Goal: Task Accomplishment & Management: Manage account settings

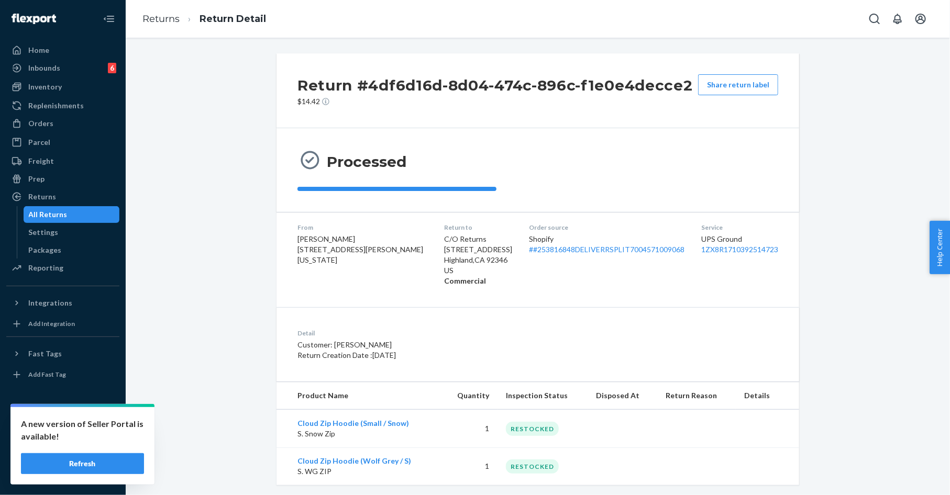
scroll to position [15, 0]
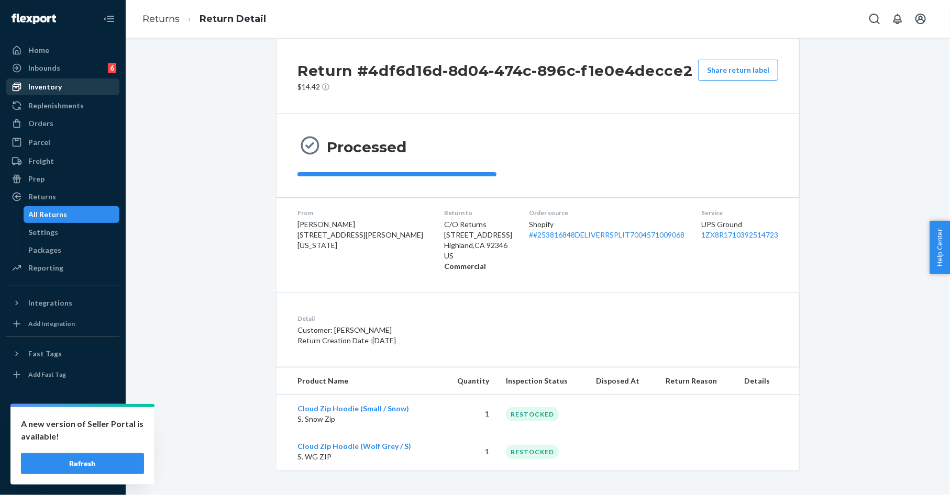
click at [77, 93] on div "Inventory" at bounding box center [62, 87] width 111 height 15
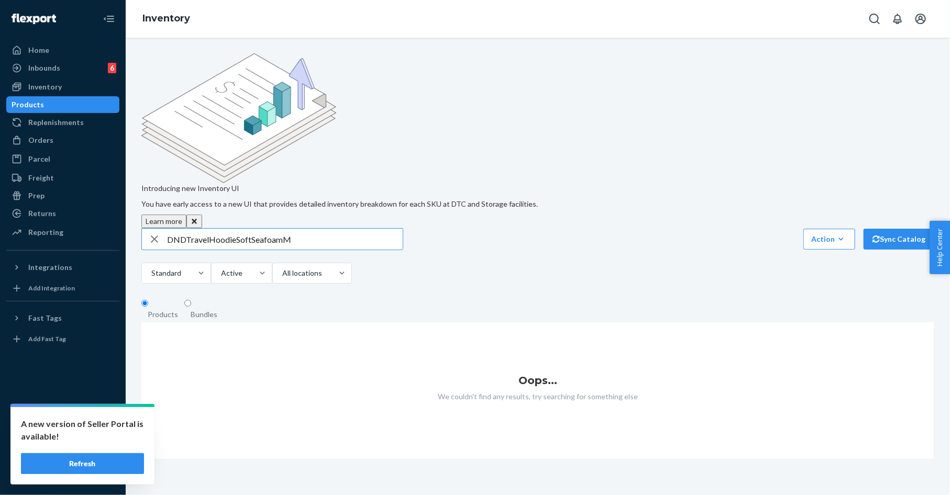
click at [186, 229] on input "DNDTravelHoodieSoftSeafoamM" at bounding box center [285, 239] width 236 height 21
click at [210, 229] on input "DND TravelHoodieSoftSeafoamM" at bounding box center [285, 239] width 236 height 21
drag, startPoint x: 241, startPoint y: 153, endPoint x: 300, endPoint y: 156, distance: 58.7
click at [300, 229] on input "DND Travel HoodieSoftSeafoamM" at bounding box center [285, 239] width 236 height 21
type input "DND Travel Hoodie"
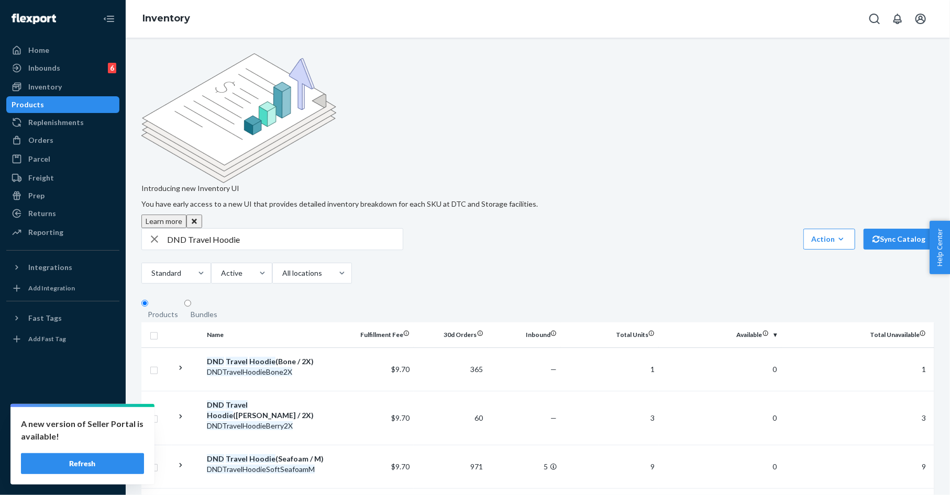
scroll to position [472, 0]
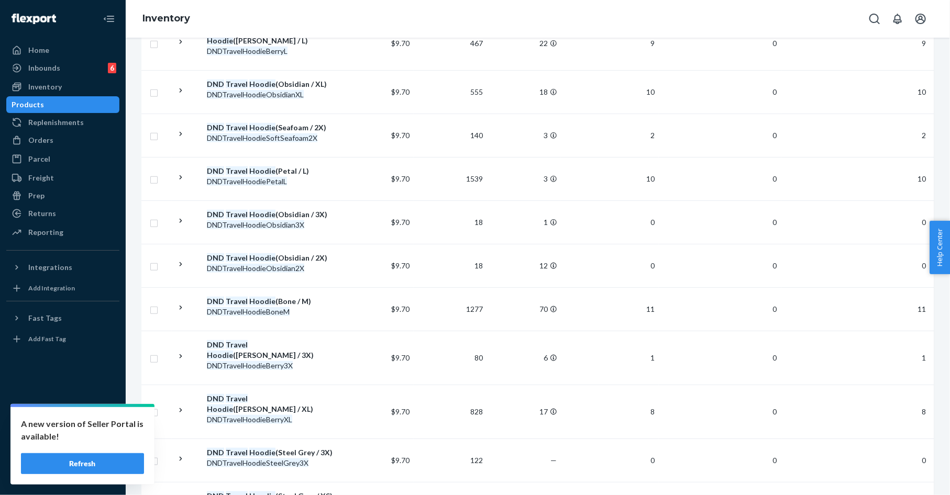
click at [133, 466] on button "Refresh" at bounding box center [82, 463] width 123 height 21
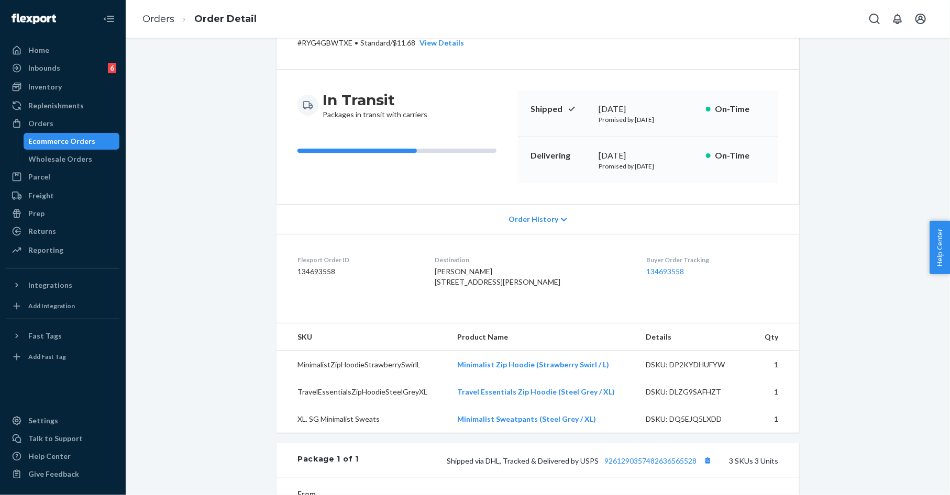
scroll to position [93, 0]
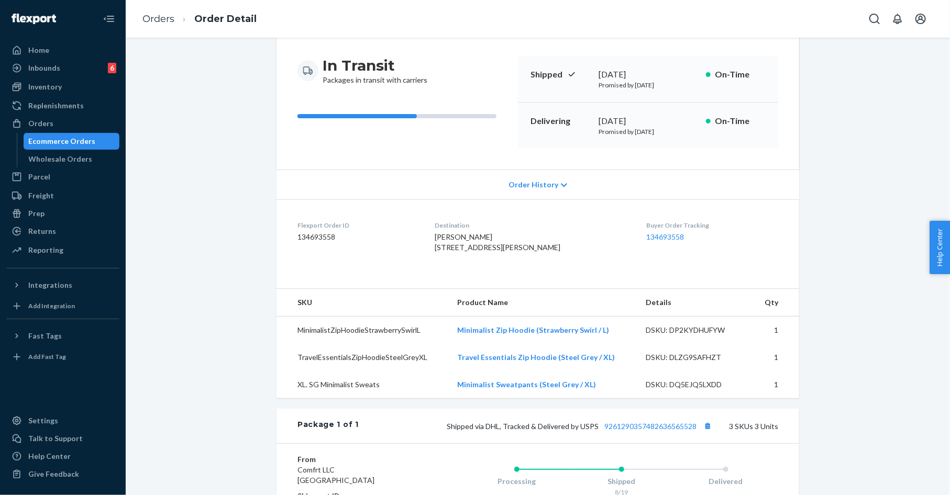
click at [352, 64] on h3 "In Transit" at bounding box center [374, 65] width 105 height 19
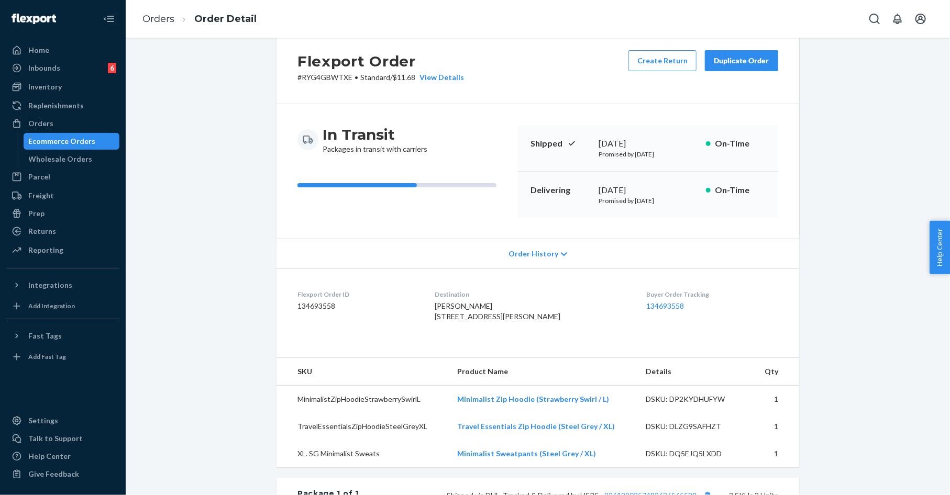
scroll to position [0, 0]
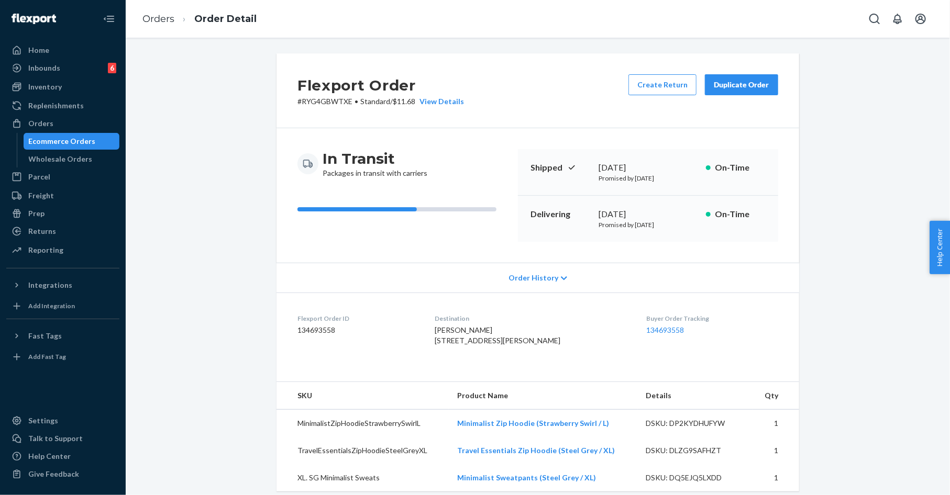
click at [335, 100] on p "# RYG4GBWTXE • Standard / $11.68 View Details" at bounding box center [380, 101] width 166 height 10
copy p "RYG4GBWTXE"
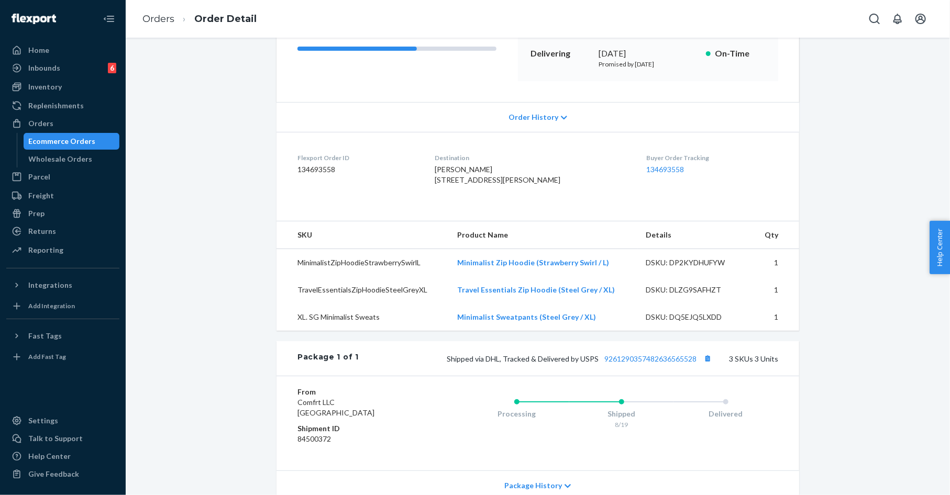
scroll to position [276, 0]
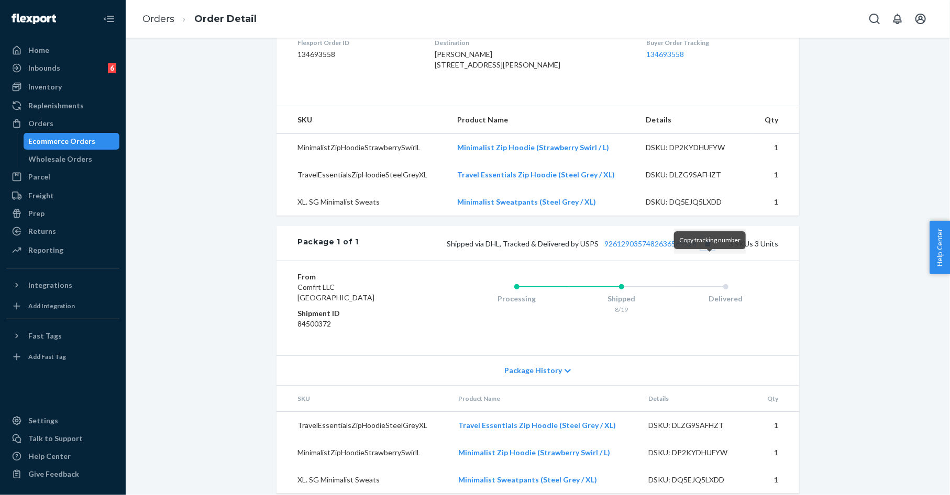
click at [706, 250] on button "Copy tracking number" at bounding box center [707, 244] width 14 height 14
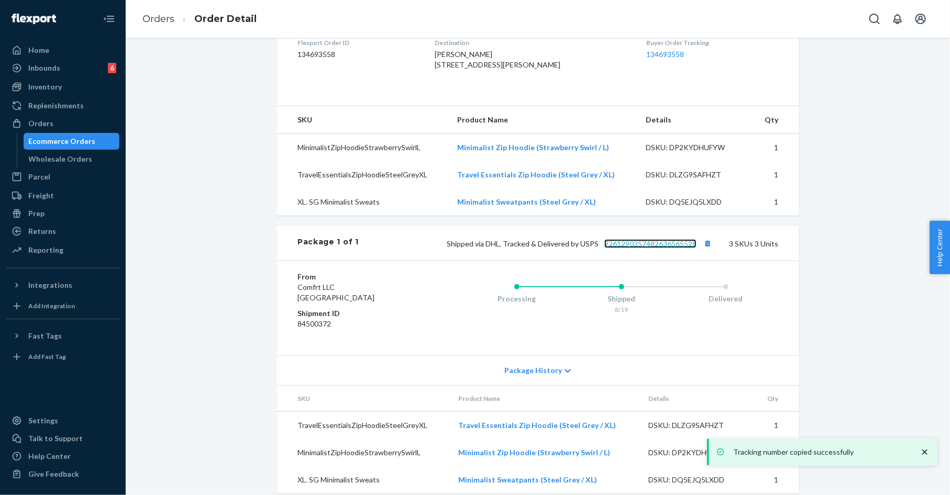
click at [629, 248] on link "9261290357482636565528" at bounding box center [650, 243] width 92 height 9
click at [709, 250] on button "Copy tracking number" at bounding box center [707, 244] width 14 height 14
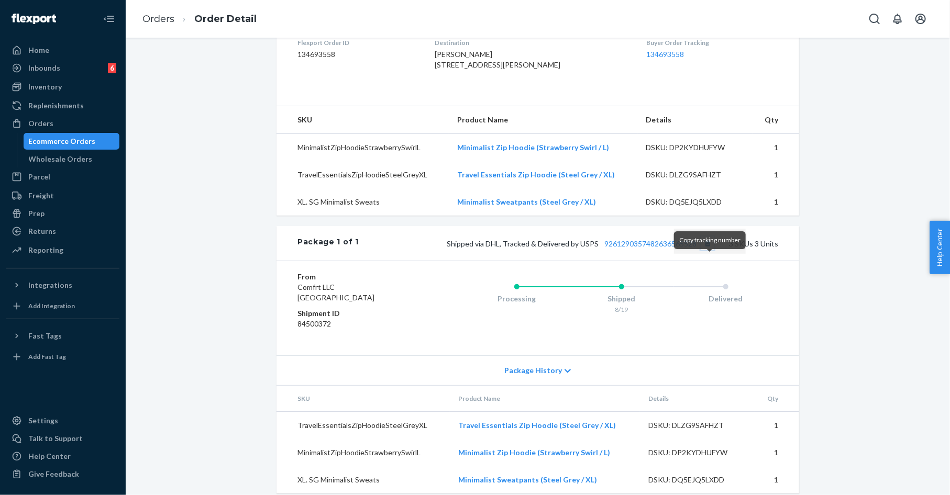
click at [709, 250] on button "Copy tracking number" at bounding box center [707, 244] width 14 height 14
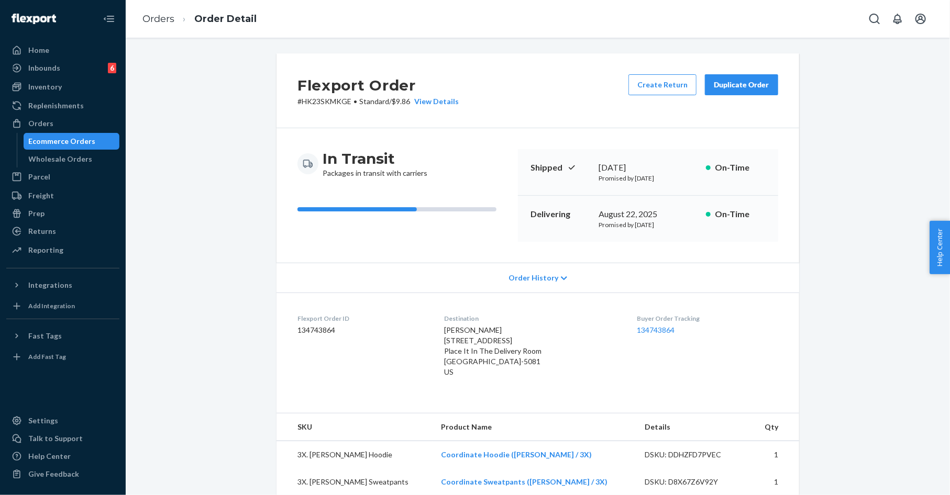
click at [325, 102] on p "# HK23SKMKGE • Standard / $9.86 View Details" at bounding box center [377, 101] width 161 height 10
copy p "HK23SKMKGE"
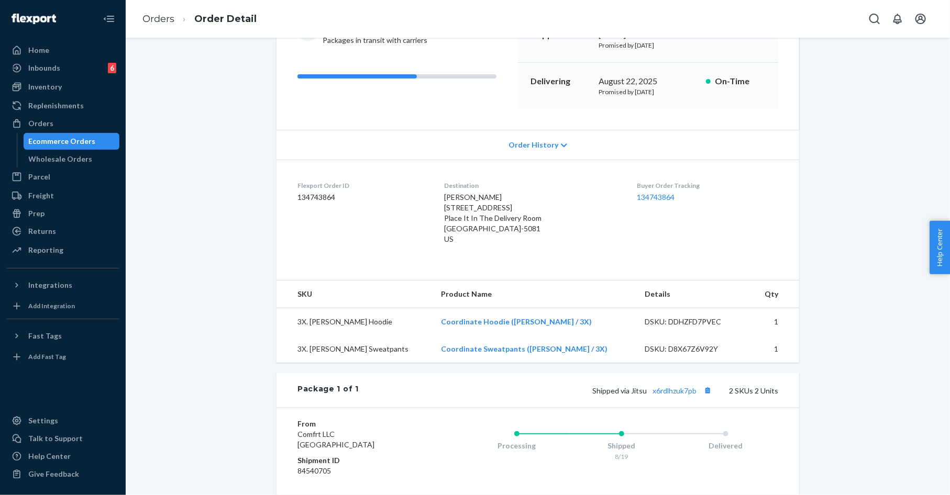
scroll to position [179, 0]
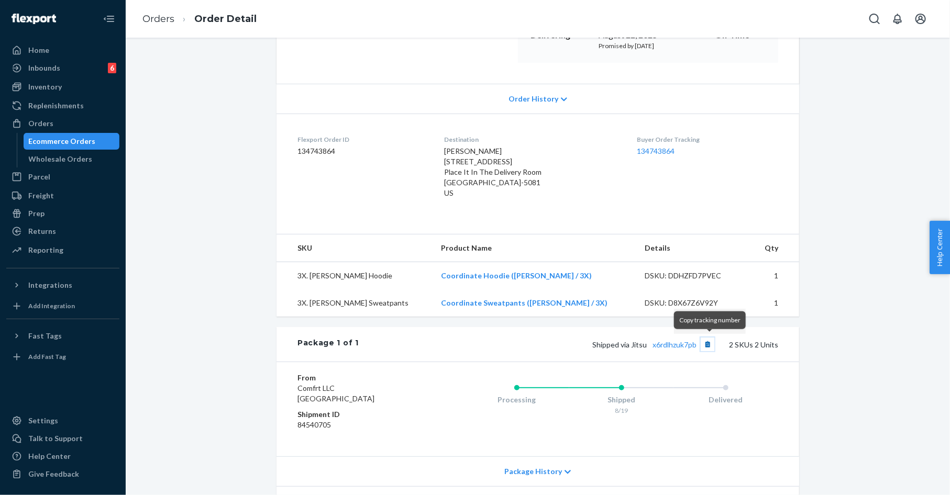
click at [710, 341] on button "Copy tracking number" at bounding box center [707, 345] width 14 height 14
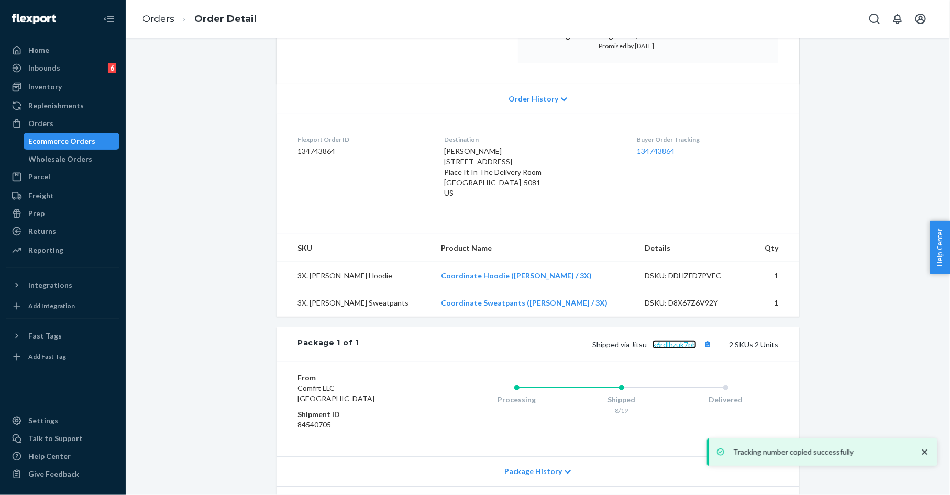
click at [687, 342] on link "x6rdlhzuk7pb" at bounding box center [674, 344] width 44 height 9
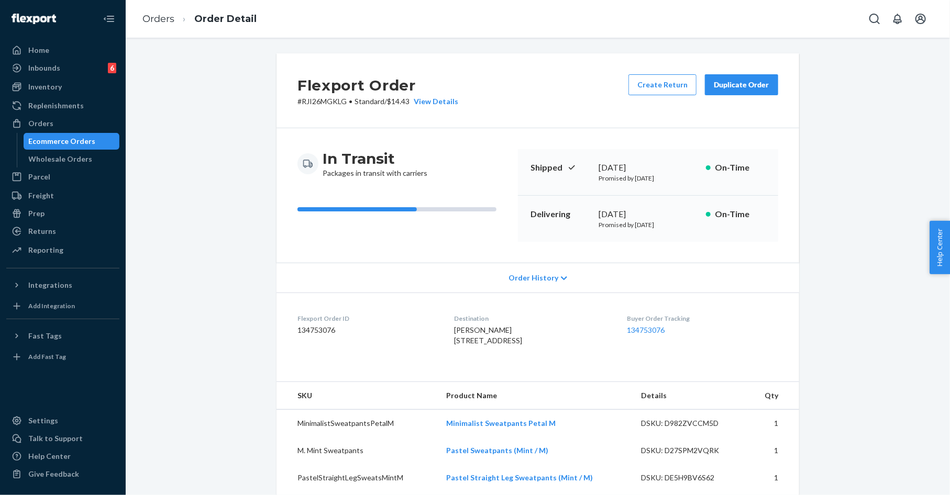
click at [312, 104] on p "# RJI26MGKLG • Standard / $14.43 View Details" at bounding box center [377, 101] width 161 height 10
copy p "RJI26MGKLG"
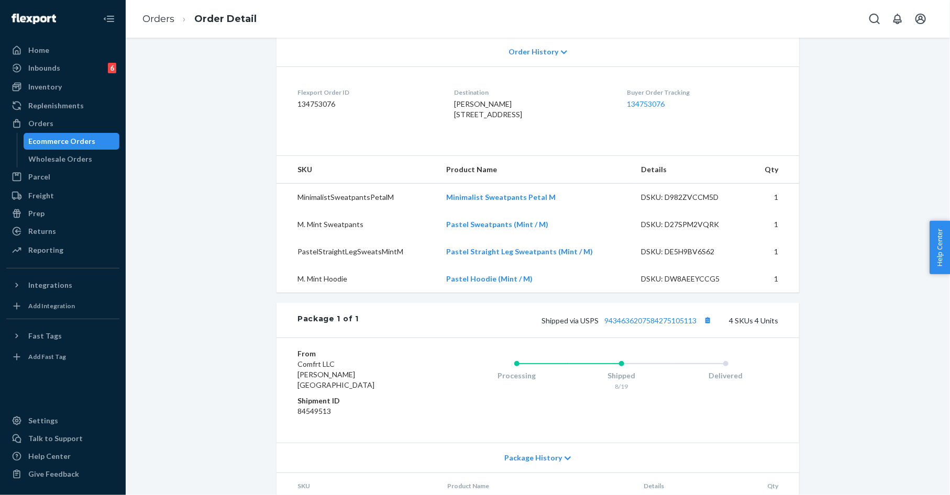
scroll to position [240, 0]
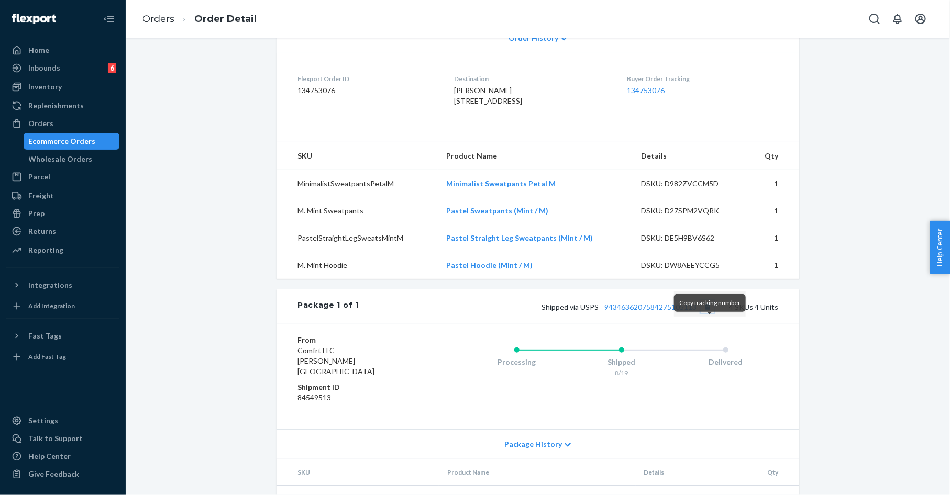
click at [707, 314] on button "Copy tracking number" at bounding box center [707, 307] width 14 height 14
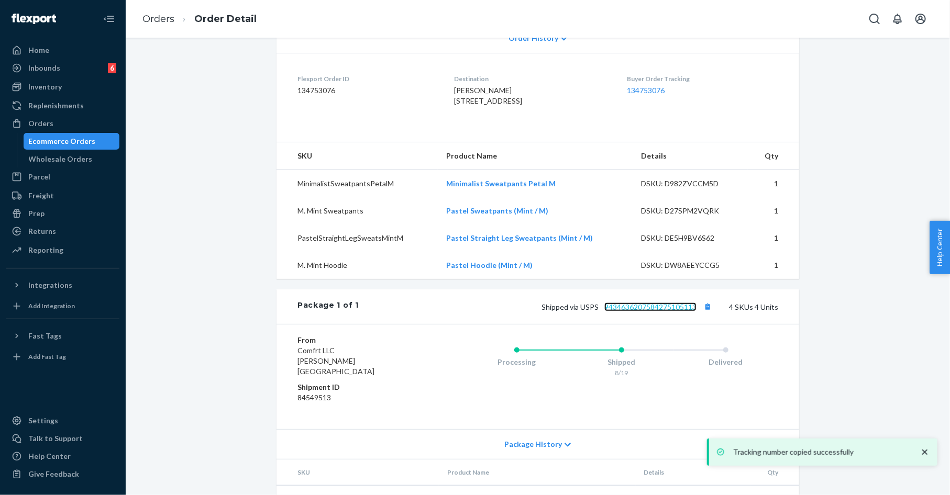
click at [678, 311] on link "9434636207584275105113" at bounding box center [650, 307] width 92 height 9
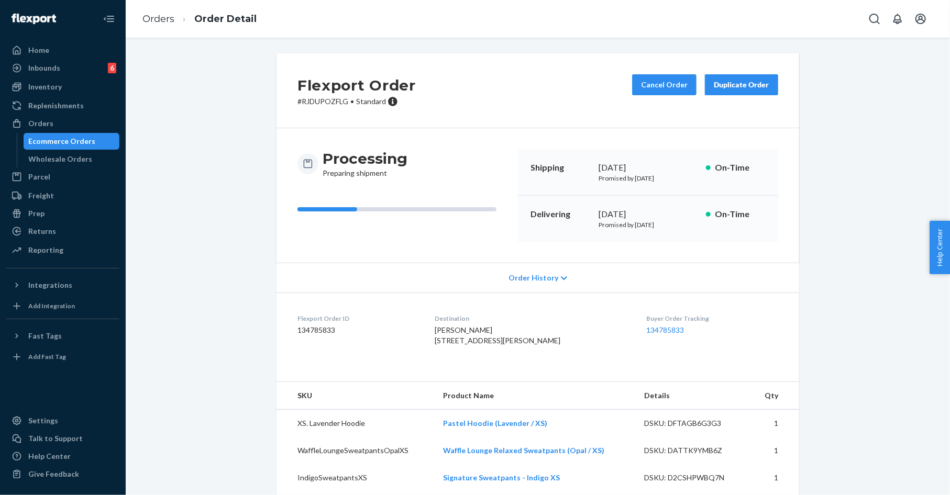
click at [328, 104] on p "# RJDUPOZFLG • Standard" at bounding box center [356, 101] width 118 height 10
copy p "RJDUPOZFLG"
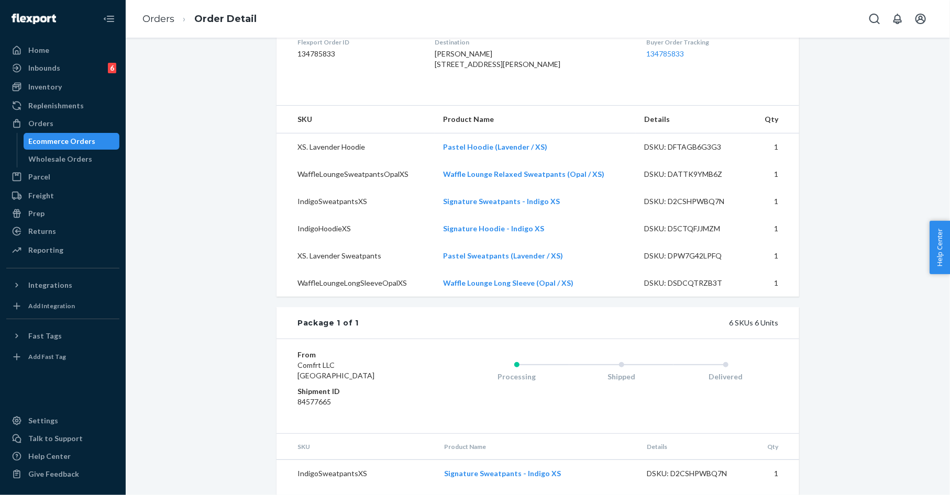
scroll to position [273, 0]
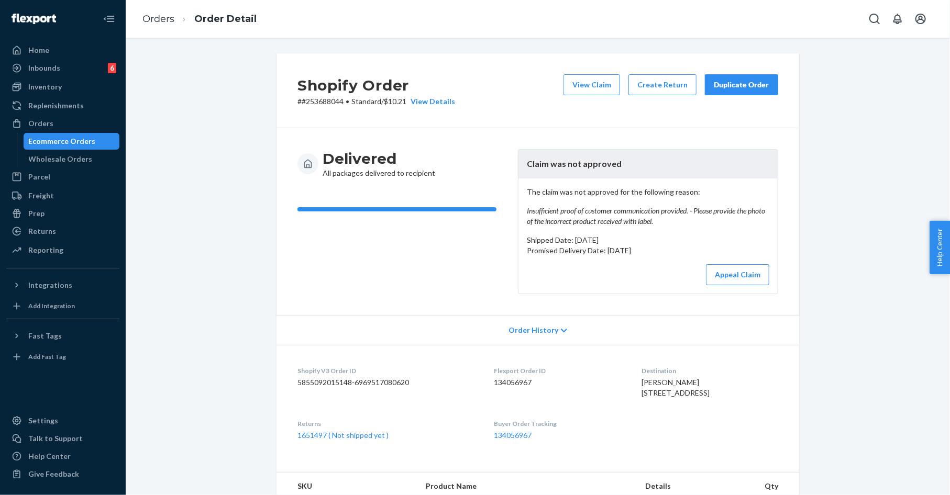
click at [325, 104] on p "# #253688044 • Standard / $10.21 View Details" at bounding box center [376, 101] width 158 height 10
copy p "253688044"
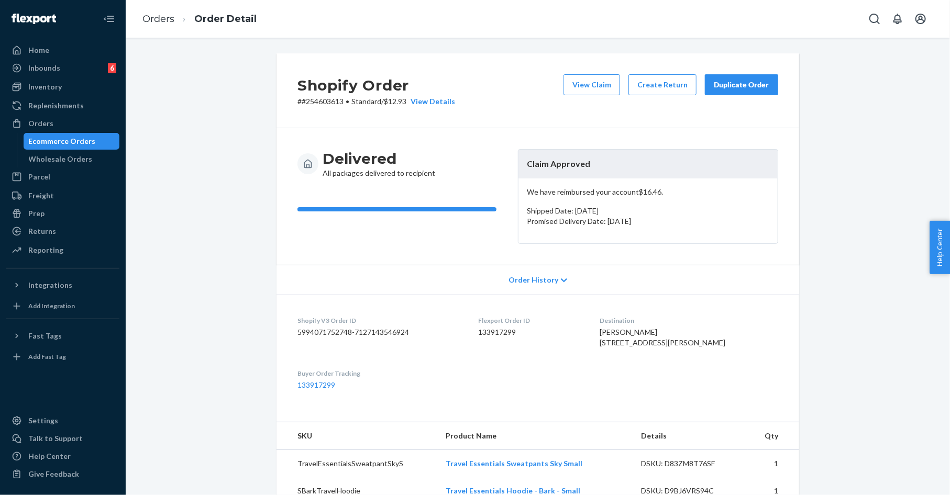
click at [325, 97] on p "# #254603613 • Standard / $12.93 View Details" at bounding box center [376, 101] width 158 height 10
copy p "254603613"
click at [610, 180] on div "We have reimbursed your account $16.46 . Shipped Date: August 7, 2025 Promised …" at bounding box center [647, 211] width 259 height 65
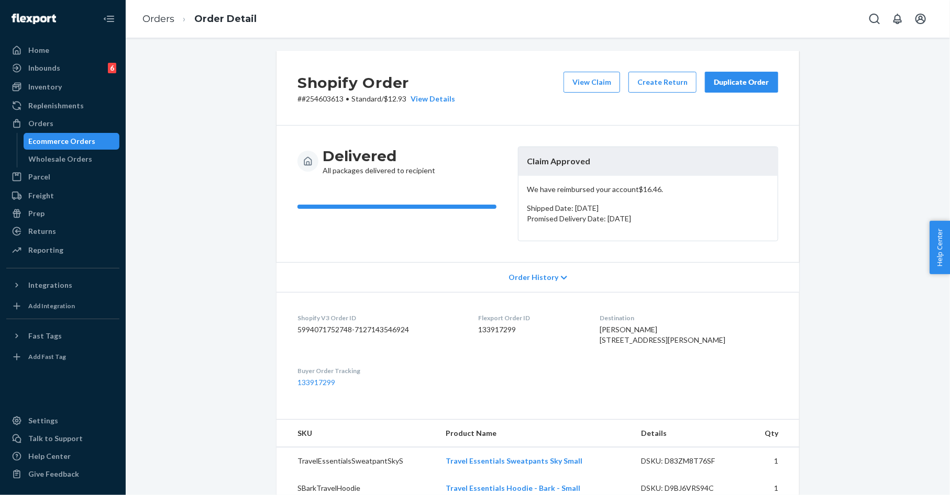
click at [728, 79] on div "Duplicate Order" at bounding box center [741, 82] width 55 height 10
click at [332, 101] on p "# #254603613 • Standard / $12.93 View Details" at bounding box center [376, 99] width 158 height 10
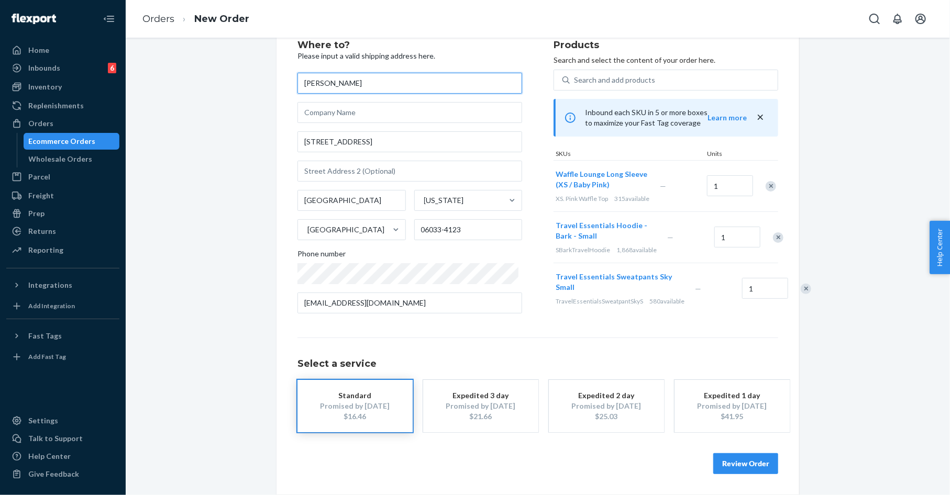
scroll to position [42, 0]
click at [730, 465] on button "Review Order" at bounding box center [745, 463] width 65 height 21
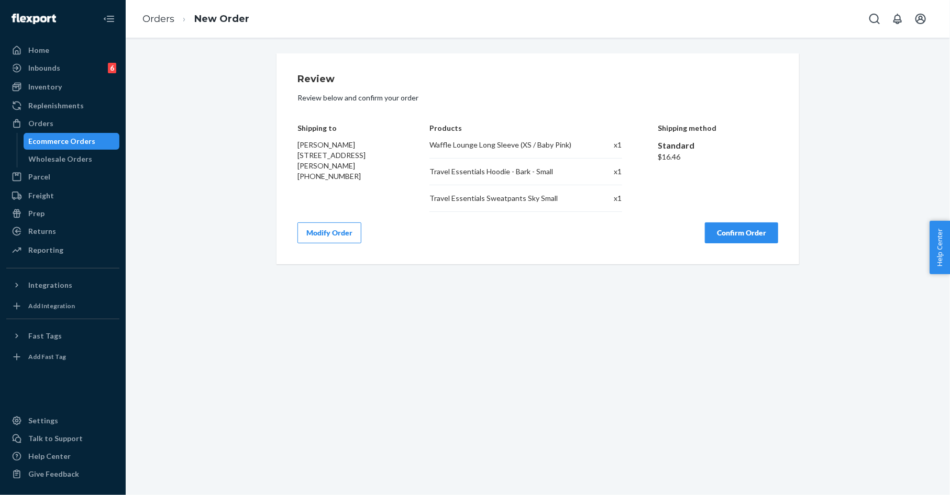
scroll to position [0, 0]
click at [297, 144] on span "Stacey Hansen 75 Fox Den Rd Glastonbury, CT 06033-4123" at bounding box center [331, 155] width 68 height 30
drag, startPoint x: 297, startPoint y: 144, endPoint x: 393, endPoint y: 166, distance: 98.3
click at [393, 166] on div "Stacey Hansen 75 Fox Den Rd Glastonbury, CT 06033-4123 +18602144695" at bounding box center [345, 161] width 96 height 42
copy span "Stacey Hansen 75 Fox Den Rd Glastonbury, CT 06033-4123"
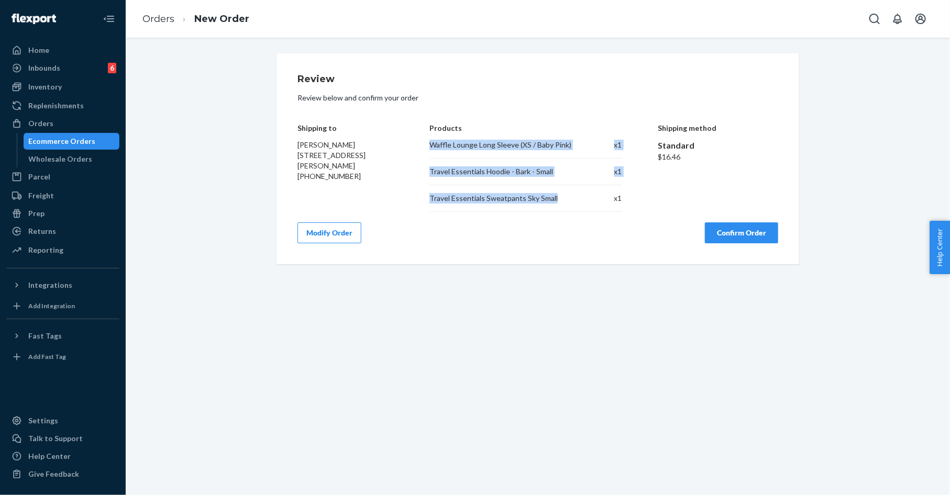
drag, startPoint x: 427, startPoint y: 146, endPoint x: 565, endPoint y: 196, distance: 147.6
click at [565, 196] on div "Shipping to Stacey Hansen 75 Fox Den Rd Glastonbury, CT 06033-4123 +18602144695…" at bounding box center [537, 160] width 481 height 104
copy div "Waffle Lounge Long Sleeve (XS / Baby Pink) x 1 Travel Essentials Hoodie - Bark …"
click at [752, 238] on button "Confirm Order" at bounding box center [741, 232] width 73 height 21
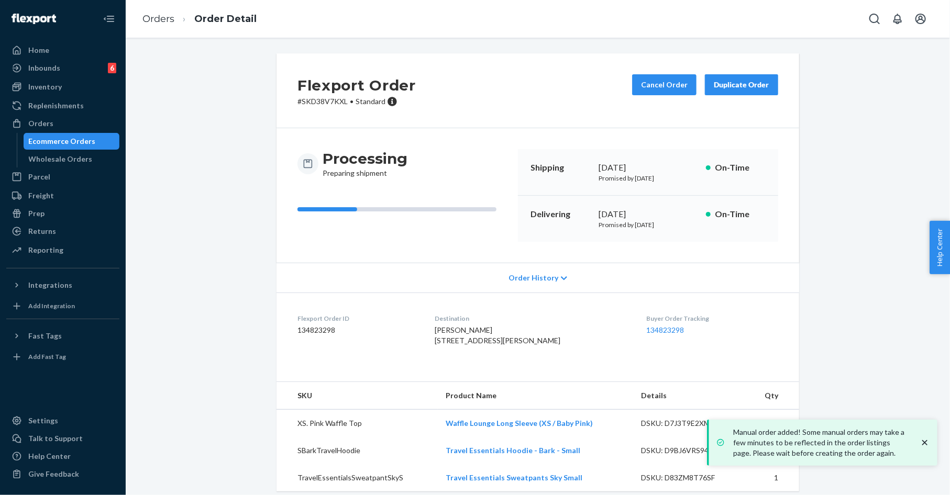
click at [324, 102] on p "# SKD38V7KXL • Standard" at bounding box center [356, 101] width 118 height 10
copy p "SKD38V7KXL"
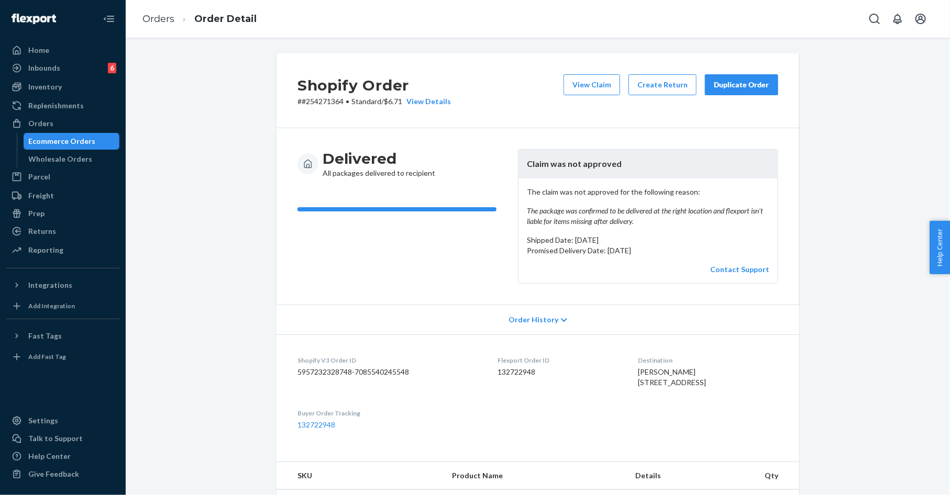
click at [322, 101] on p "# #254271364 • Standard / $6.71 View Details" at bounding box center [373, 101] width 153 height 10
copy p "254271364"
click at [328, 106] on p "# #254271364 • Standard / $6.71 View Details" at bounding box center [373, 101] width 153 height 10
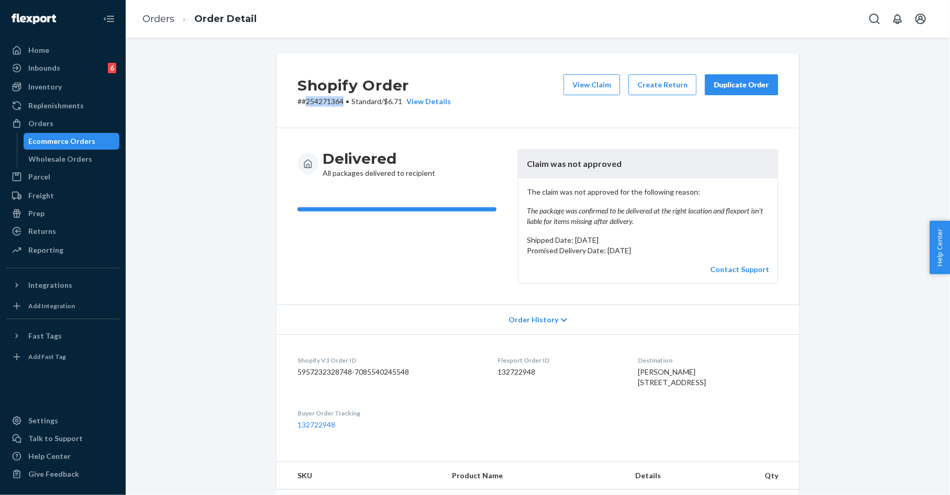
copy p "254271364"
click at [817, 164] on div "Shopify Order # #254271364 • Standard / $6.71 View Details View Claim Create Re…" at bounding box center [537, 403] width 808 height 700
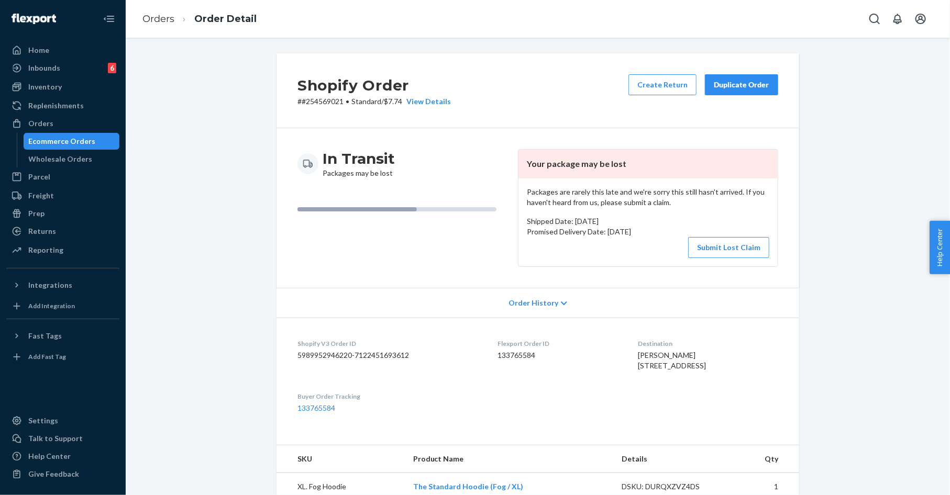
click at [330, 104] on p "# #254569021 • Standard / $7.74 View Details" at bounding box center [373, 101] width 153 height 10
copy p "254569021"
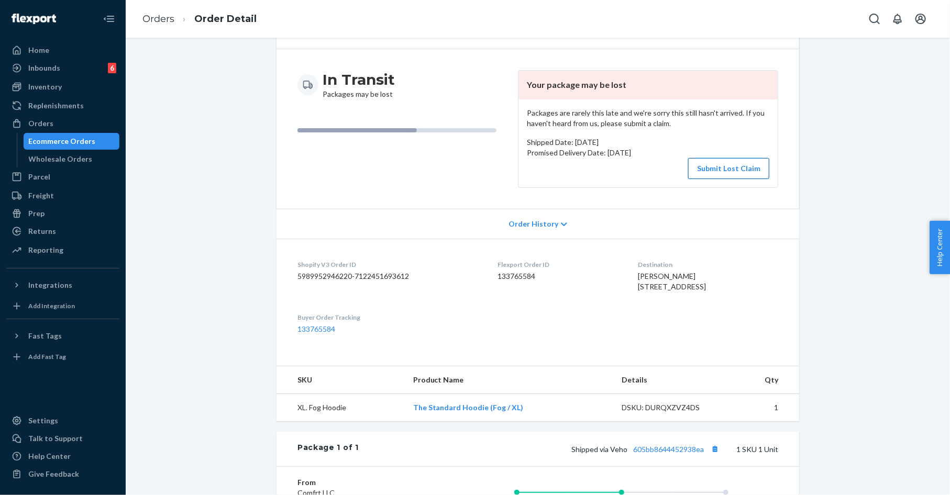
scroll to position [146, 0]
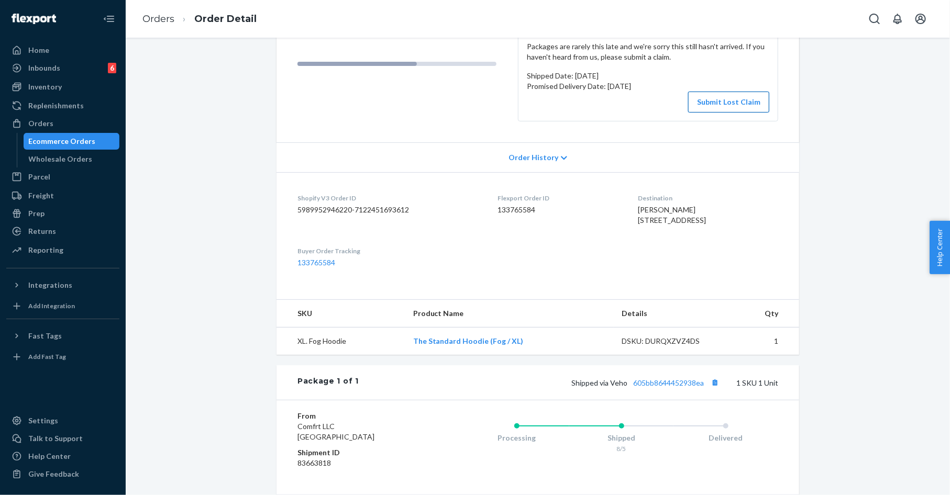
click at [732, 105] on button "Submit Lost Claim" at bounding box center [728, 102] width 81 height 21
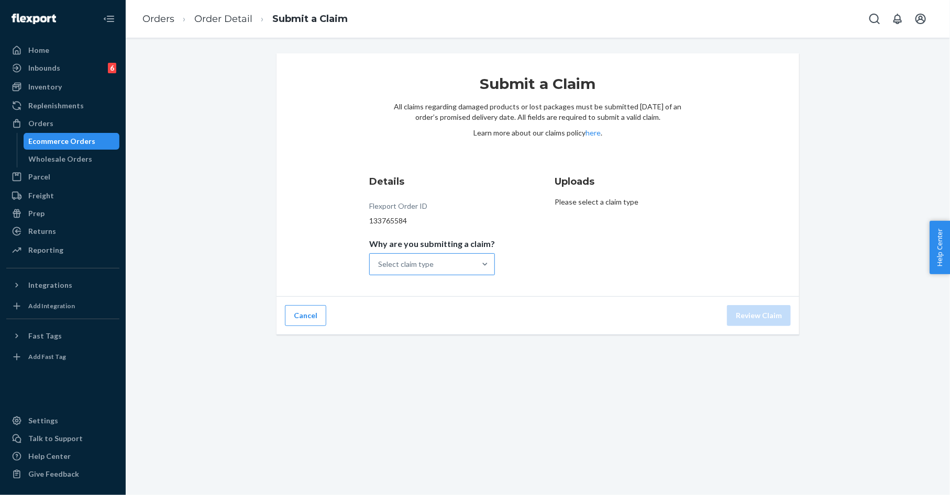
click at [469, 263] on div "Select claim type" at bounding box center [423, 264] width 106 height 21
click at [379, 263] on input "Why are you submitting a claim? Select claim type" at bounding box center [378, 264] width 1 height 10
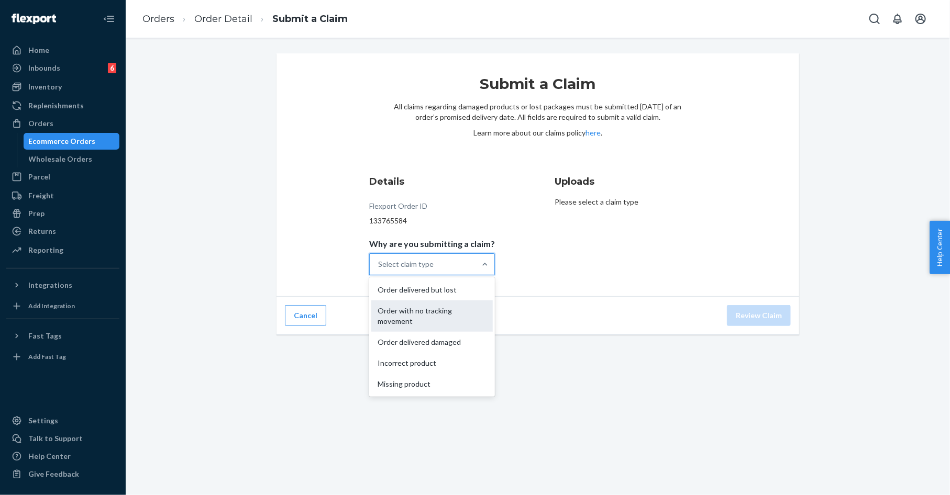
click at [447, 314] on div "Order with no tracking movement" at bounding box center [431, 316] width 121 height 31
click at [379, 270] on input "Why are you submitting a claim? option Order with no tracking movement focused,…" at bounding box center [378, 264] width 1 height 10
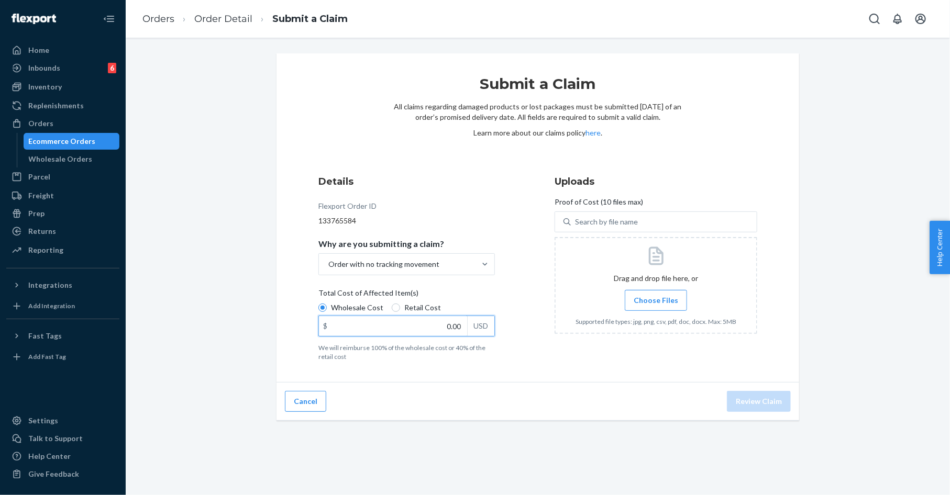
click at [432, 328] on input "0.00" at bounding box center [393, 326] width 148 height 20
type input "47.00"
click at [644, 299] on span "Choose Files" at bounding box center [655, 300] width 44 height 10
click at [655, 299] on input "Choose Files" at bounding box center [655, 301] width 1 height 12
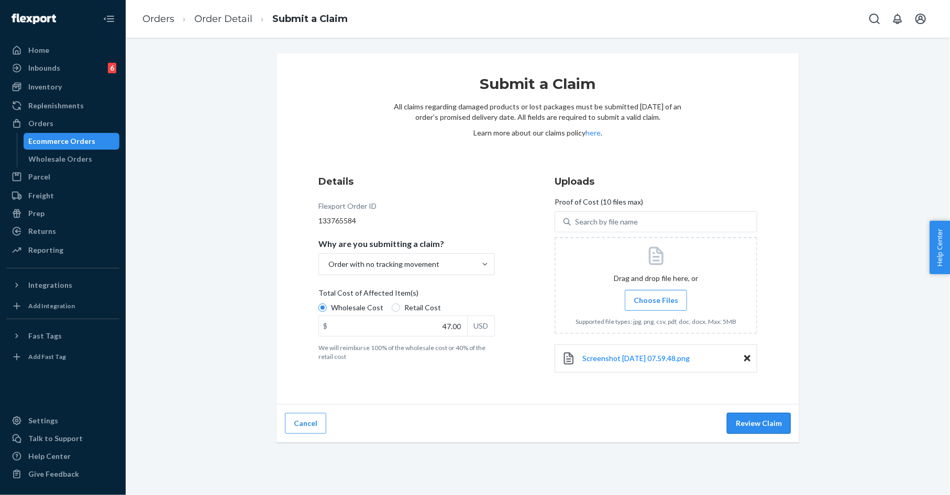
click at [747, 424] on button "Review Claim" at bounding box center [759, 423] width 64 height 21
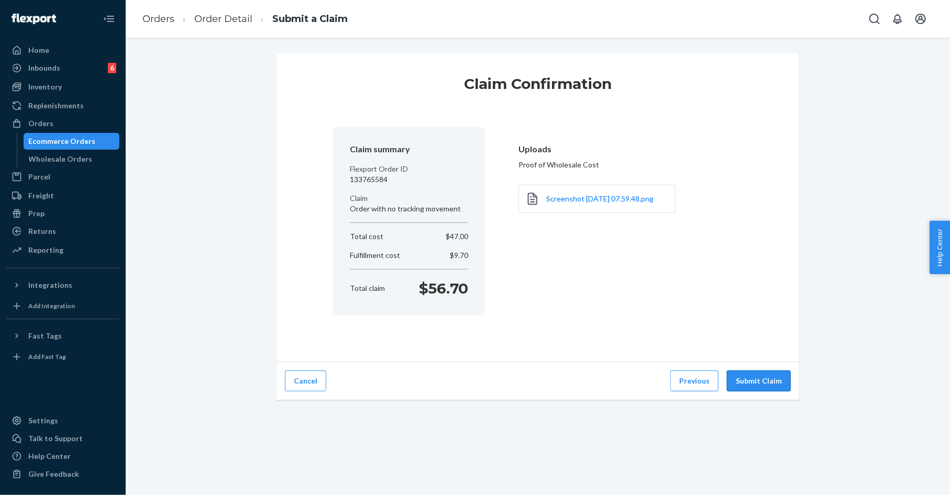
click at [761, 386] on button "Submit Claim" at bounding box center [759, 381] width 64 height 21
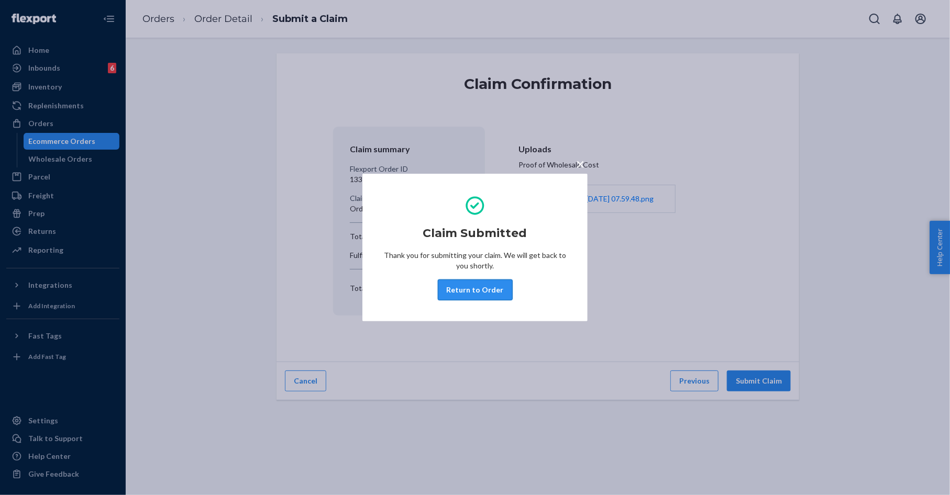
click at [477, 286] on button "Return to Order" at bounding box center [475, 290] width 75 height 21
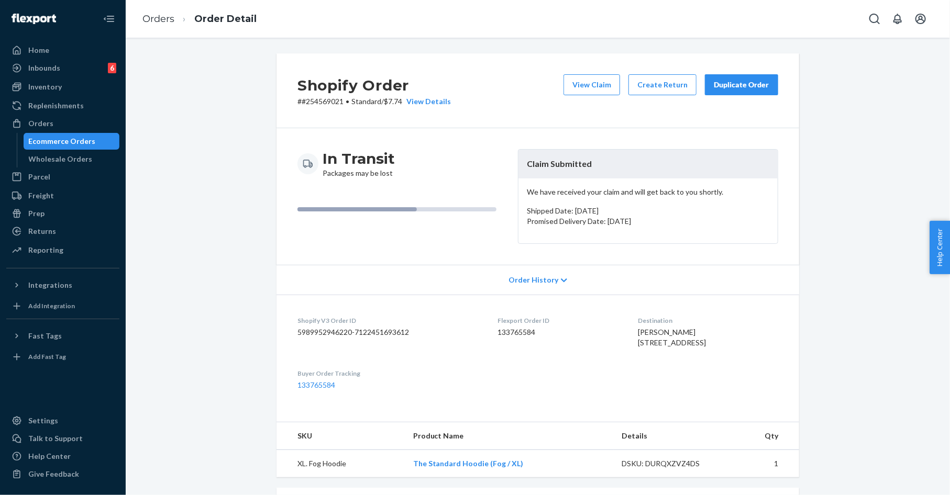
click at [328, 104] on p "# #254569021 • Standard / $7.74 View Details" at bounding box center [373, 101] width 153 height 10
copy p "254569021"
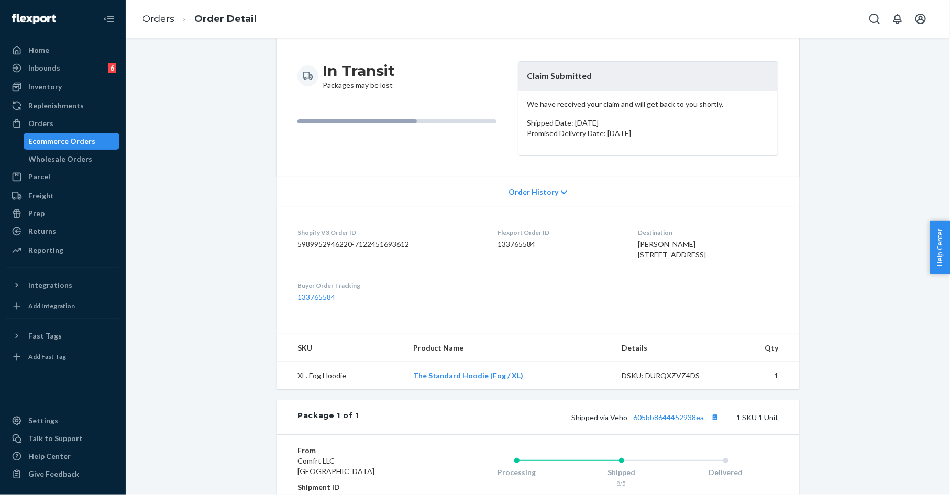
scroll to position [115, 0]
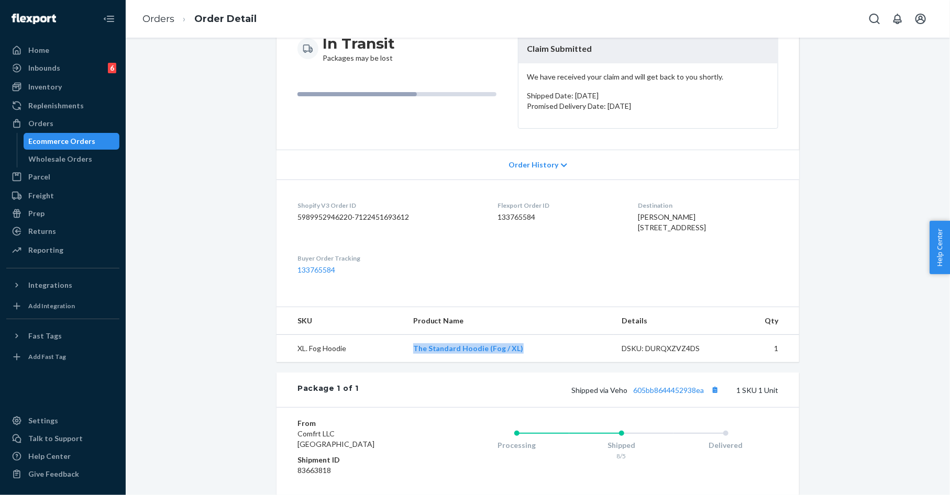
drag, startPoint x: 416, startPoint y: 380, endPoint x: 535, endPoint y: 380, distance: 118.3
click at [534, 363] on td "The Standard Hoodie (Fog / XL)" at bounding box center [509, 349] width 209 height 28
copy link "The Standard Hoodie (Fog / XL)"
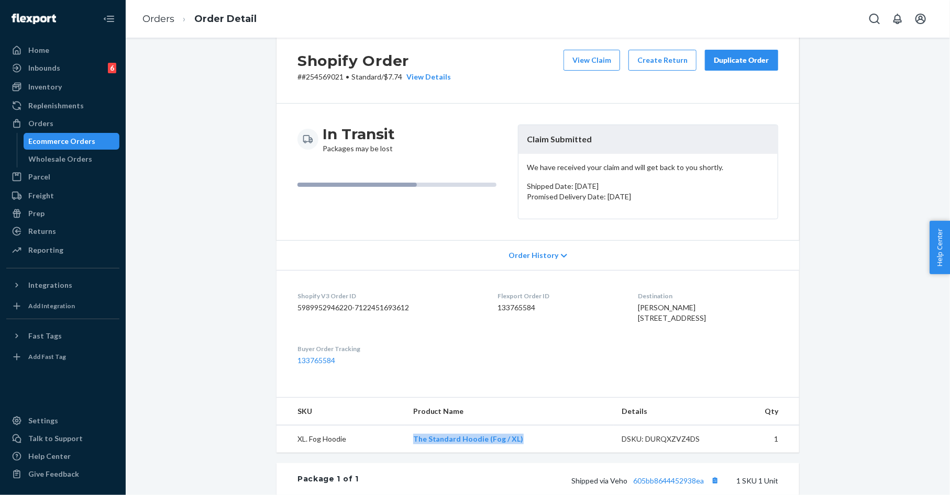
scroll to position [0, 0]
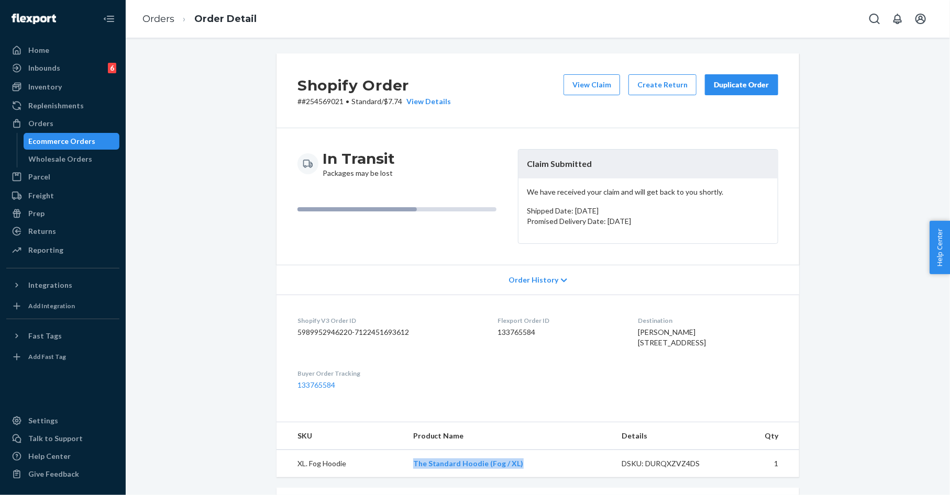
click at [753, 90] on button "Duplicate Order" at bounding box center [741, 84] width 73 height 21
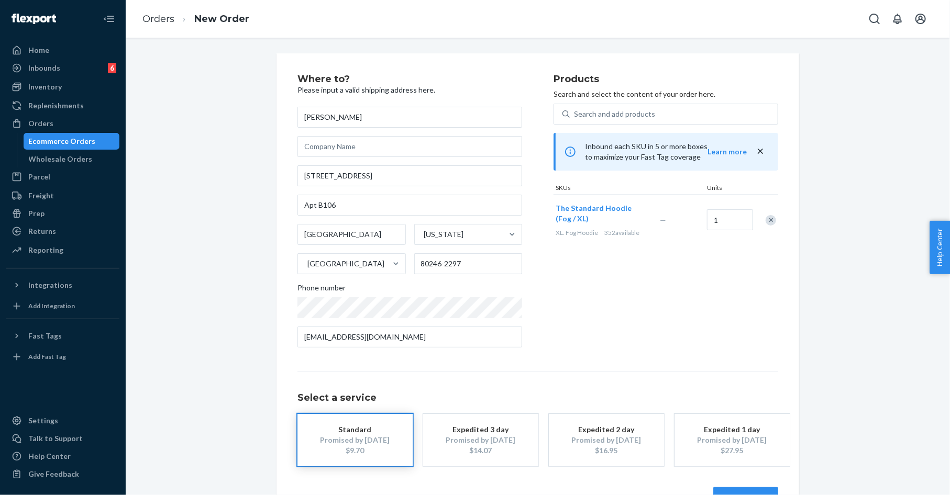
scroll to position [33, 0]
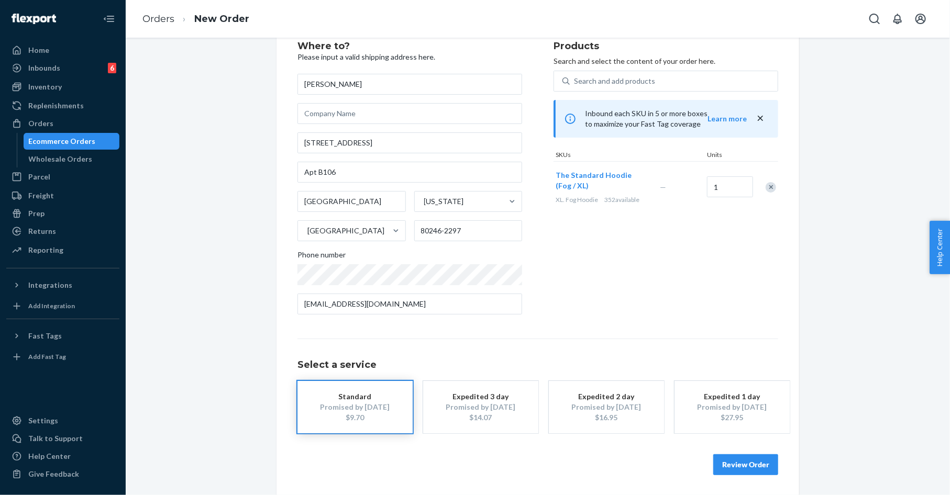
click at [747, 465] on button "Review Order" at bounding box center [745, 464] width 65 height 21
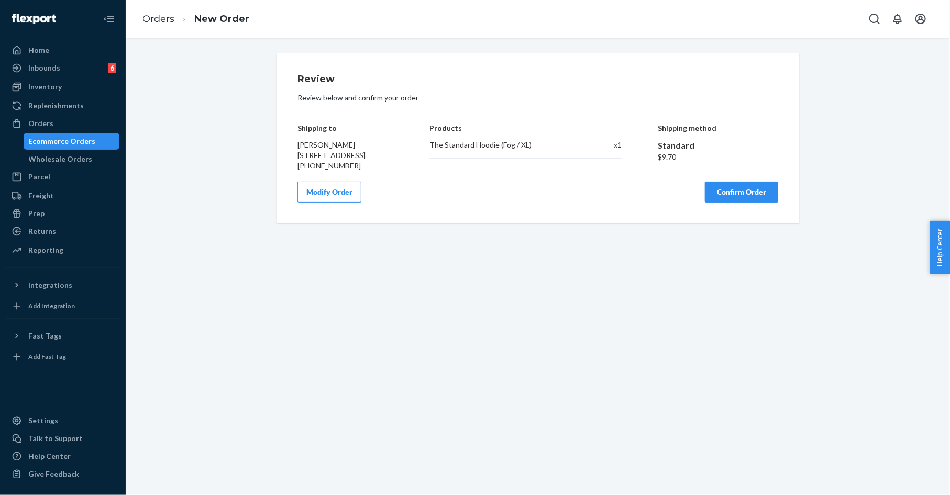
click at [302, 148] on span "Noelle Jeroux 4800 E Cherry Creek South Dr Apt B106 Denver, CO 80246-2297" at bounding box center [331, 149] width 68 height 19
drag, startPoint x: 302, startPoint y: 148, endPoint x: 377, endPoint y: 187, distance: 85.7
click at [377, 171] on div "Noelle Jeroux 4800 E Cherry Creek South Dr Apt B106 Denver, CO 80246-2297 +1301…" at bounding box center [345, 155] width 96 height 31
copy span "Noelle Jeroux 4800 E Cherry Creek South Dr Apt B106 Denver, CO 80246-2297"
click at [450, 147] on div "The Standard Hoodie (Fog / XL)" at bounding box center [504, 145] width 151 height 10
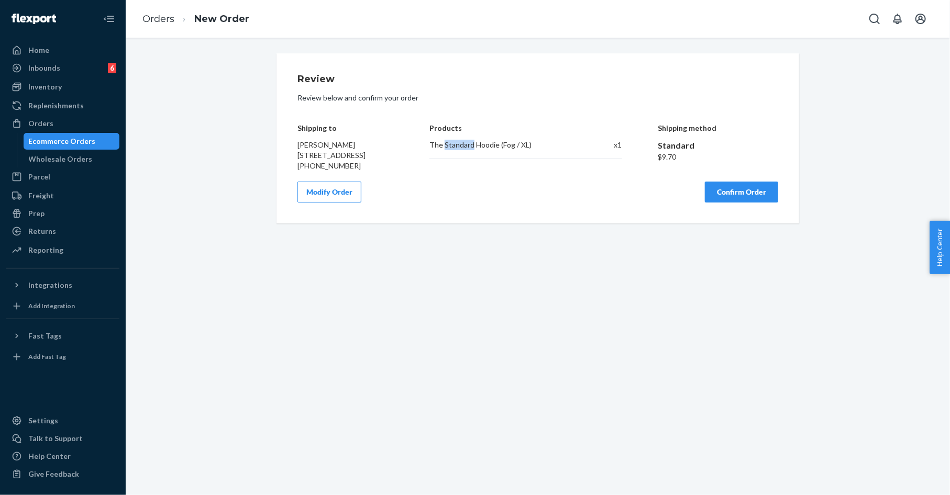
click at [450, 147] on div "The Standard Hoodie (Fog / XL)" at bounding box center [504, 145] width 151 height 10
copy div "The Standard Hoodie (Fog / XL)"
click at [722, 203] on button "Confirm Order" at bounding box center [741, 192] width 73 height 21
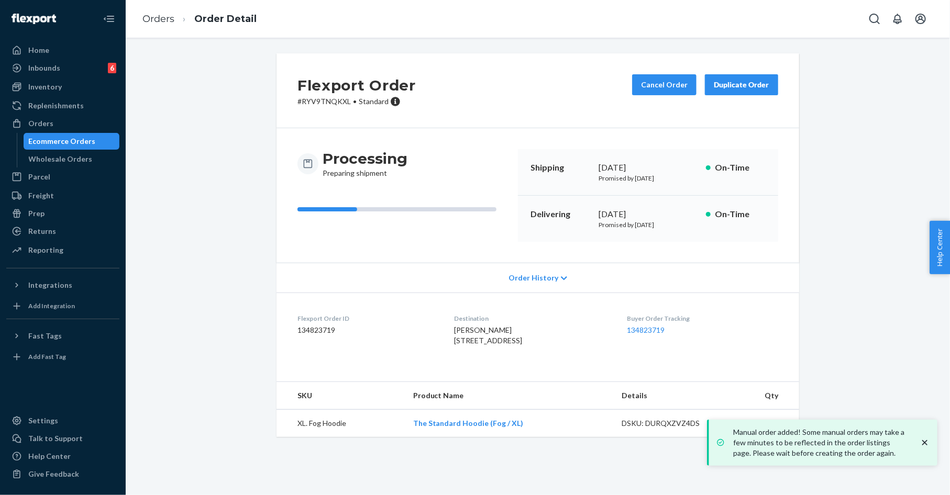
click at [335, 104] on p "# RYV9TNQKXL • Standard" at bounding box center [356, 101] width 118 height 10
copy p "RYV9TNQKXL"
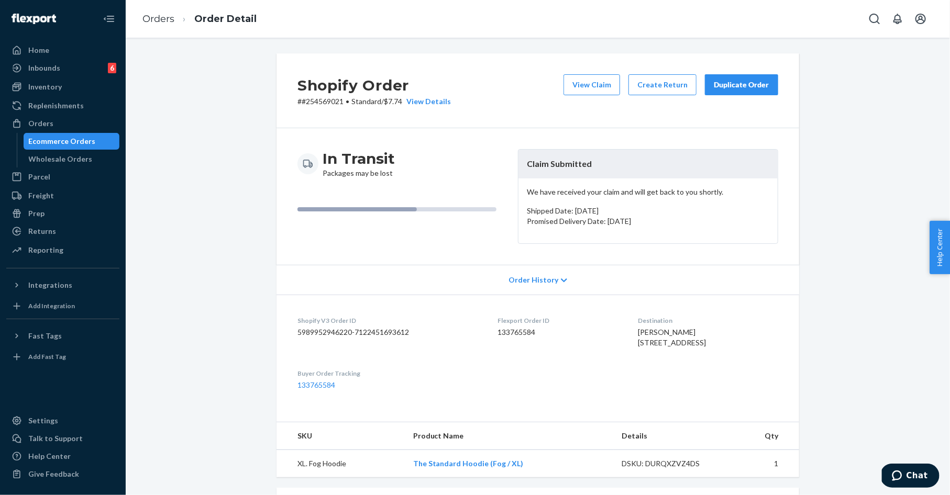
click at [589, 210] on p "Shipped Date: [DATE]" at bounding box center [648, 211] width 242 height 10
drag, startPoint x: 589, startPoint y: 210, endPoint x: 616, endPoint y: 207, distance: 26.9
click at [616, 207] on p "Shipped Date: [DATE]" at bounding box center [648, 211] width 242 height 10
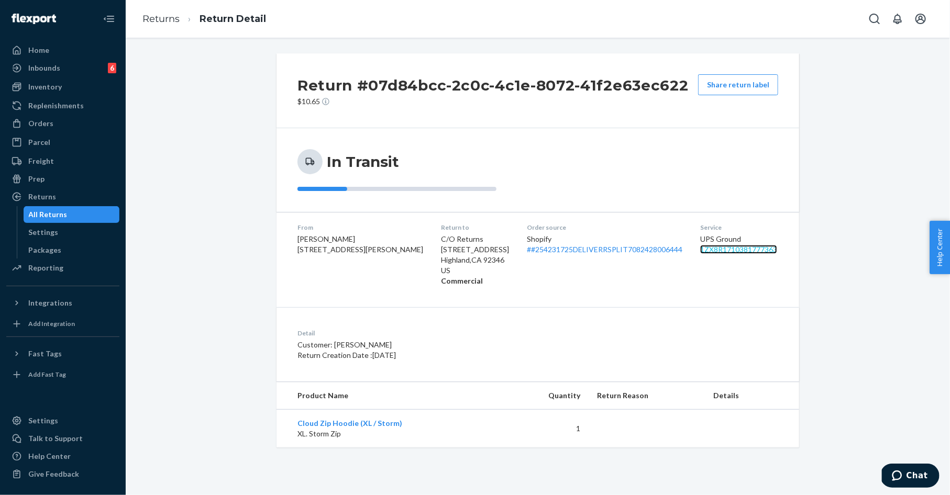
click at [737, 246] on link "1ZX8R1710381777363" at bounding box center [738, 249] width 77 height 9
click at [532, 251] on link "# #254231725DELIVERRSPLIT7082428006444" at bounding box center [604, 249] width 155 height 9
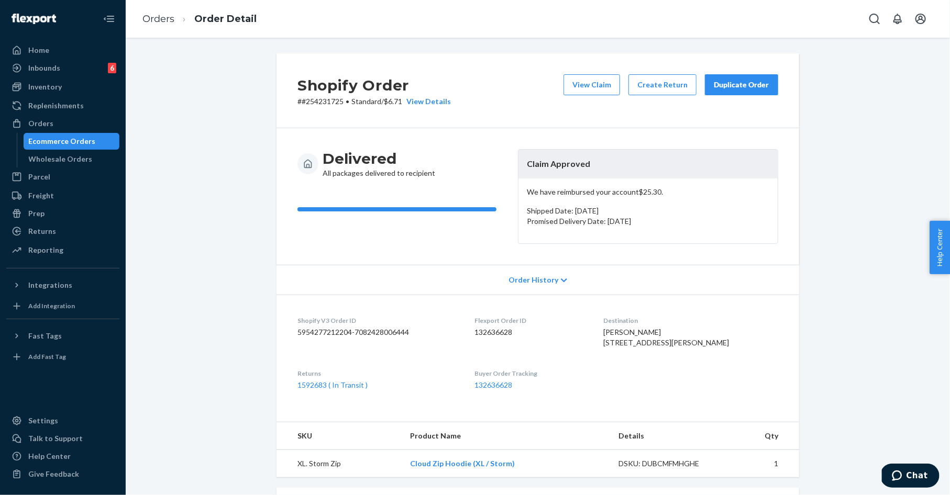
click at [737, 87] on div "Duplicate Order" at bounding box center [741, 85] width 55 height 10
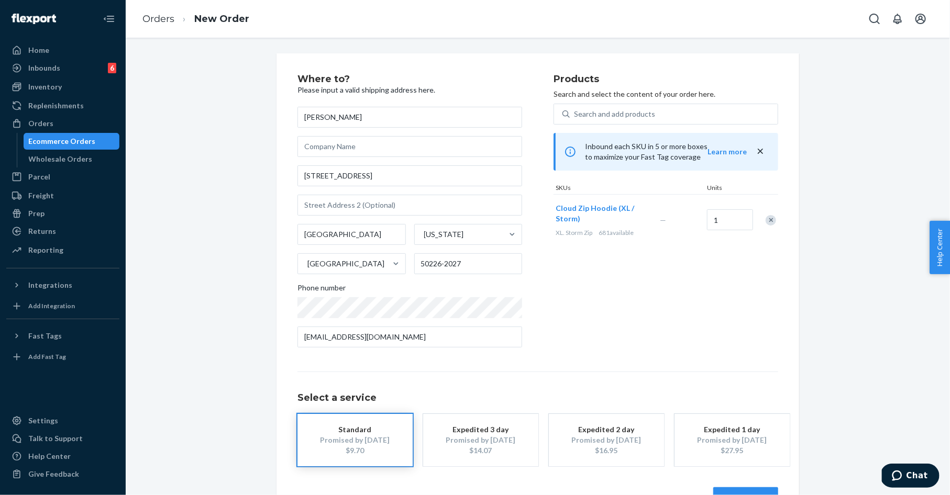
scroll to position [33, 0]
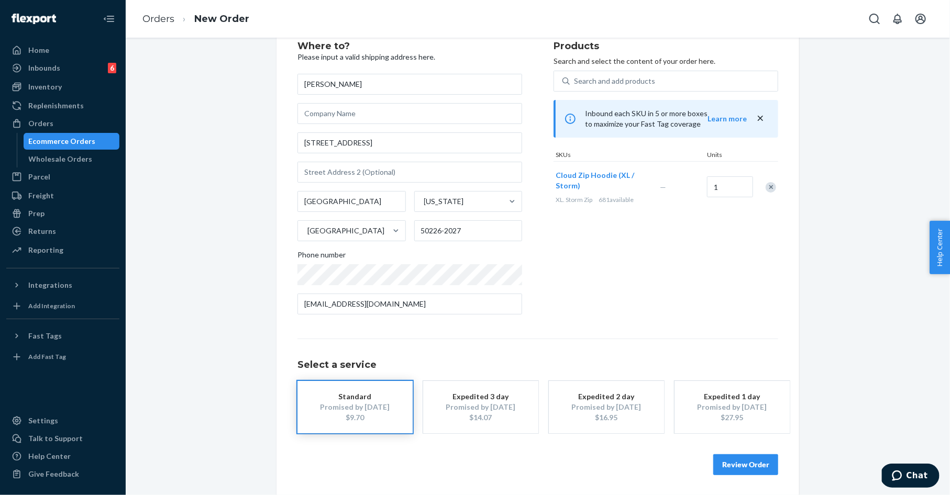
click at [743, 457] on button "Review Order" at bounding box center [745, 464] width 65 height 21
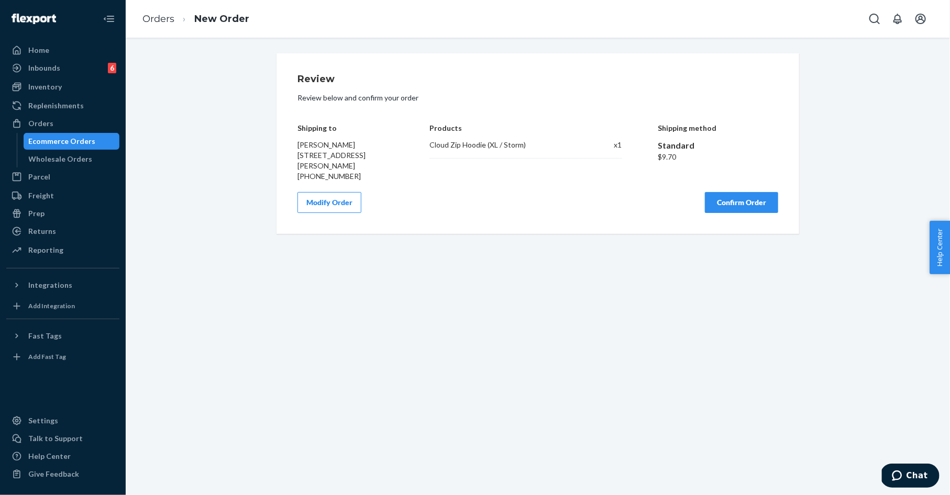
click at [300, 148] on span "Joy Ihle 1505 Tanglewood Dr Polk City, IA 50226-2027" at bounding box center [331, 155] width 68 height 30
drag, startPoint x: 300, startPoint y: 148, endPoint x: 377, endPoint y: 163, distance: 79.0
click at [365, 163] on span "Joy Ihle 1505 Tanglewood Dr Polk City, IA 50226-2027" at bounding box center [331, 155] width 68 height 30
copy span "Joy Ihle 1505 Tanglewood Dr Polk City, IA 50226-2027"
click at [480, 148] on div "Cloud Zip Hoodie (XL / Storm)" at bounding box center [504, 145] width 151 height 10
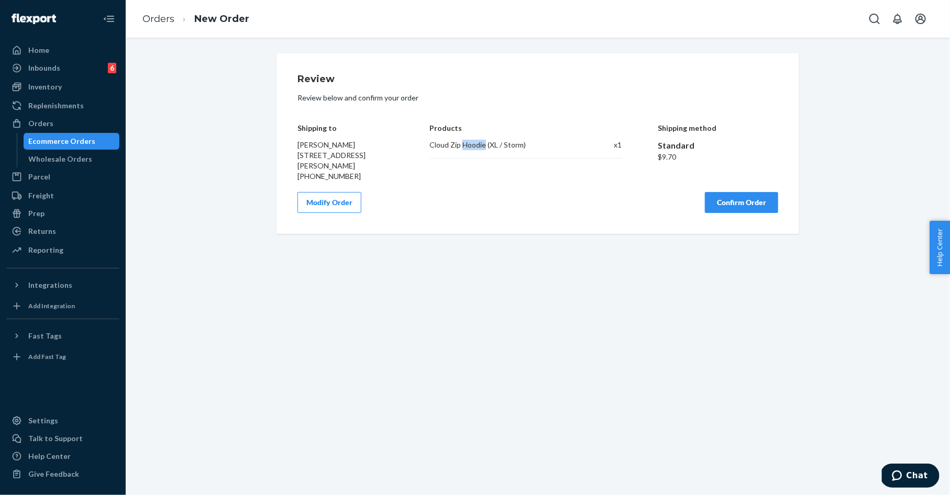
click at [480, 148] on div "Cloud Zip Hoodie (XL / Storm)" at bounding box center [504, 145] width 151 height 10
copy div "Cloud Zip Hoodie (XL / Storm)"
click at [729, 208] on button "Confirm Order" at bounding box center [741, 202] width 73 height 21
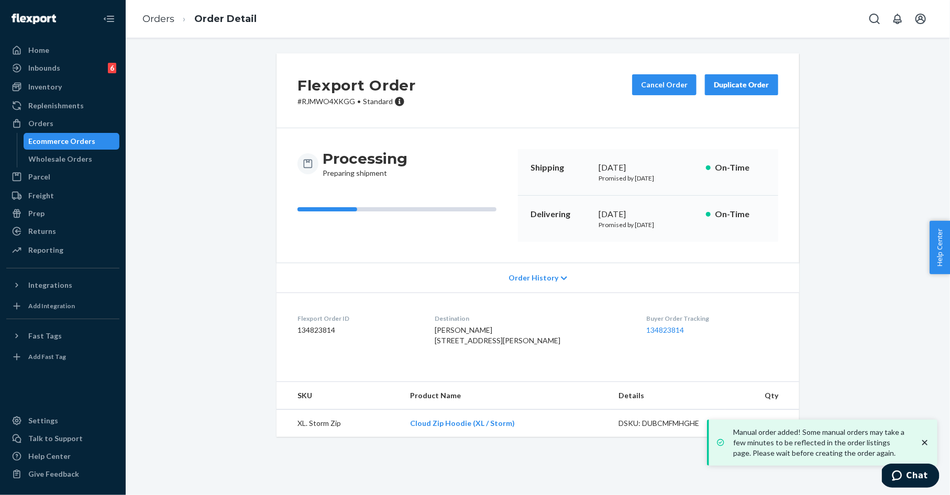
click at [324, 100] on p "# RJMWO4XKGG • Standard" at bounding box center [356, 101] width 118 height 10
copy p "RJMWO4XKGG"
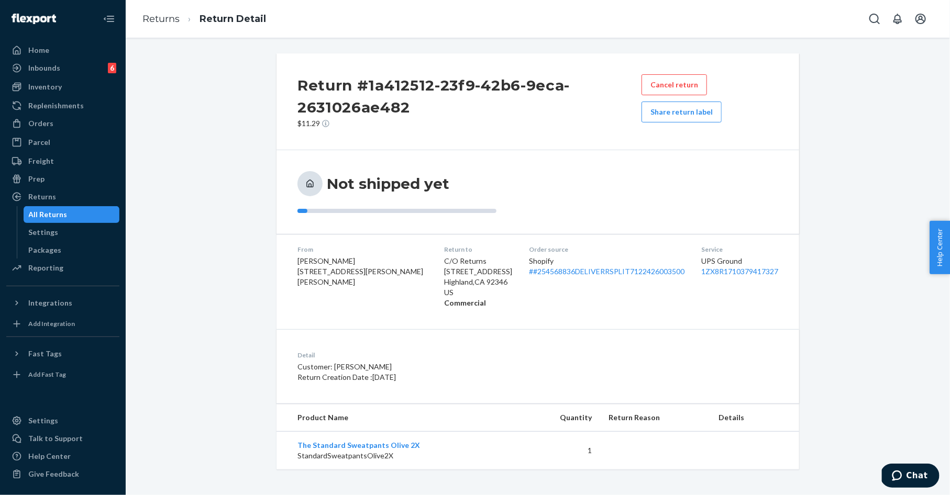
click at [318, 262] on span "[PERSON_NAME] [STREET_ADDRESS][PERSON_NAME][PERSON_NAME]" at bounding box center [360, 272] width 126 height 30
click at [316, 263] on span "[PERSON_NAME] [STREET_ADDRESS][PERSON_NAME][PERSON_NAME]" at bounding box center [360, 272] width 126 height 30
drag, startPoint x: 316, startPoint y: 263, endPoint x: 355, endPoint y: 261, distance: 39.8
click at [354, 262] on span "[PERSON_NAME] [STREET_ADDRESS][PERSON_NAME][PERSON_NAME]" at bounding box center [360, 272] width 126 height 30
copy span "[PERSON_NAME]"
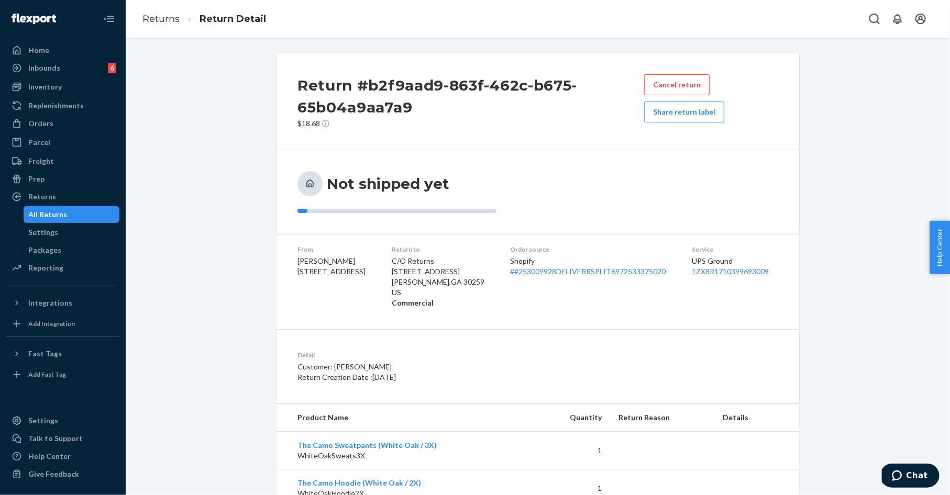
click at [306, 261] on span "Janeen Reale 420 Genesee St Apt 2 Chittenango, NY 13037-1631" at bounding box center [331, 266] width 68 height 19
drag, startPoint x: 306, startPoint y: 261, endPoint x: 326, endPoint y: 261, distance: 19.9
click at [326, 261] on span "Janeen Reale 420 Genesee St Apt 2 Chittenango, NY 13037-1631" at bounding box center [331, 266] width 68 height 19
copy span "Janeen Reale"
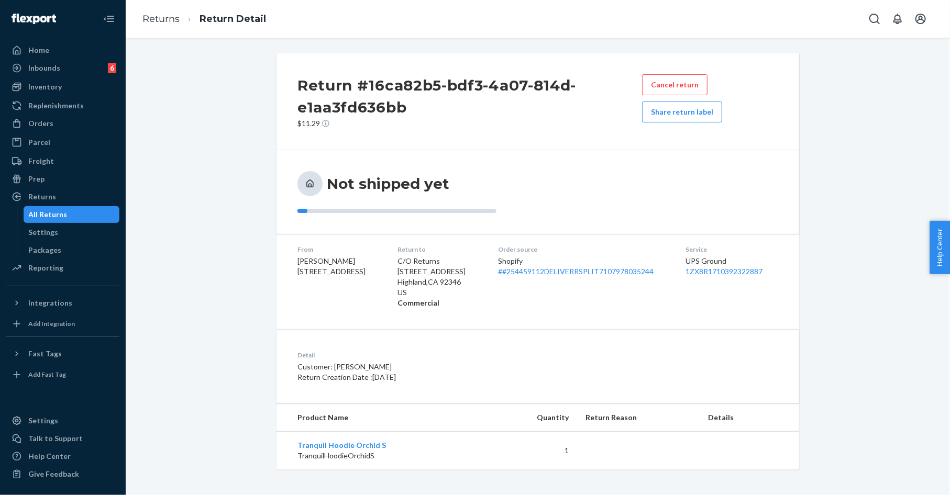
click at [309, 260] on span "Ashley Galimberti 160 Belvidere St A Laconia, NH 03246-2432" at bounding box center [331, 266] width 68 height 19
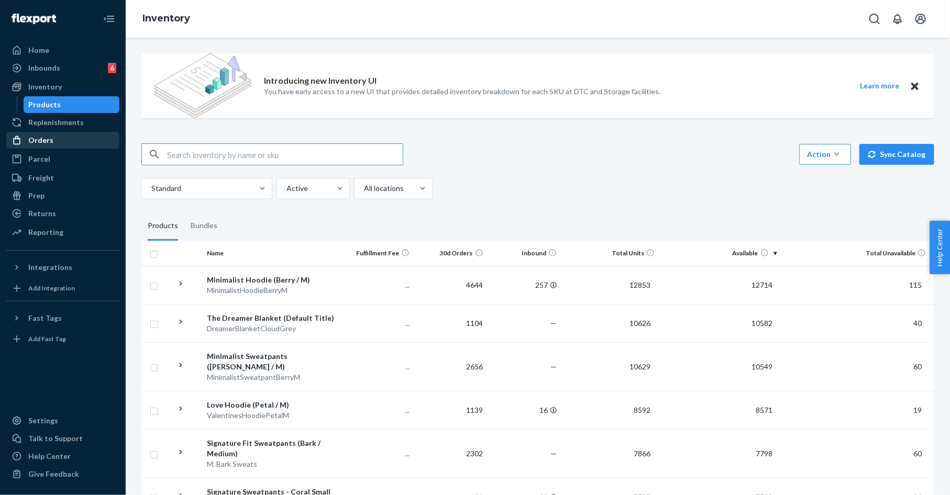
click at [44, 142] on div "Orders" at bounding box center [40, 140] width 25 height 10
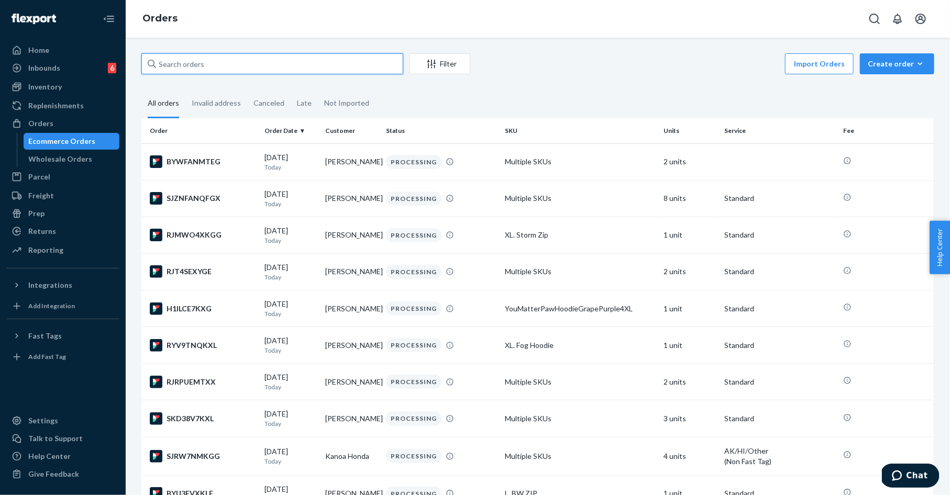
click at [269, 64] on input "text" at bounding box center [272, 63] width 262 height 21
paste input "254050394"
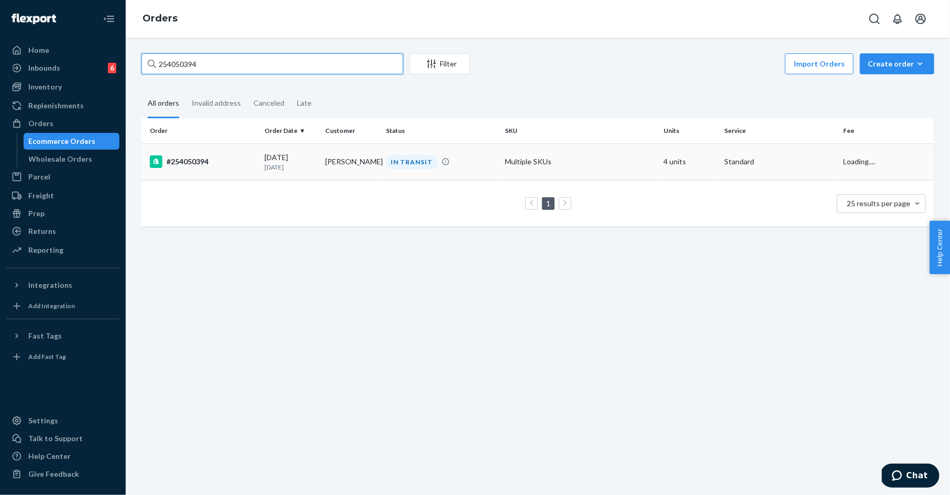
type input "254050394"
click at [320, 166] on td "[DATE] [DATE]" at bounding box center [290, 161] width 61 height 37
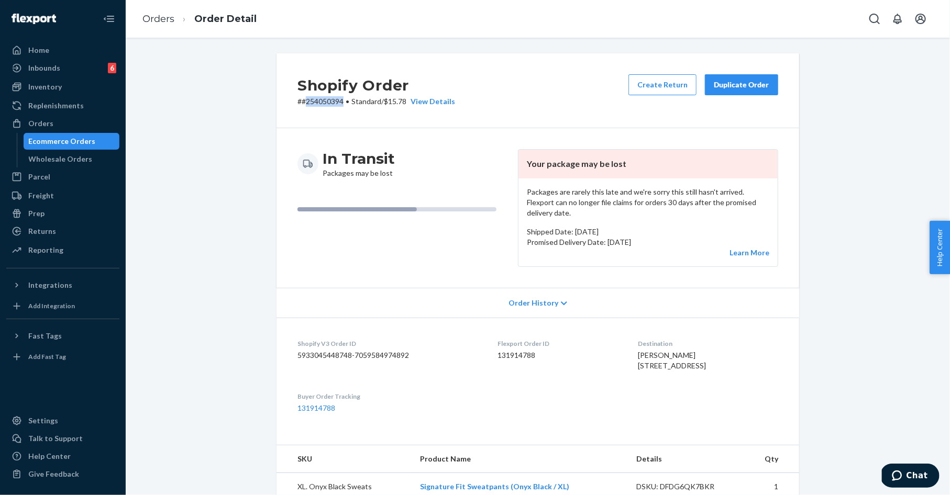
click at [740, 82] on div "Duplicate Order" at bounding box center [741, 85] width 55 height 10
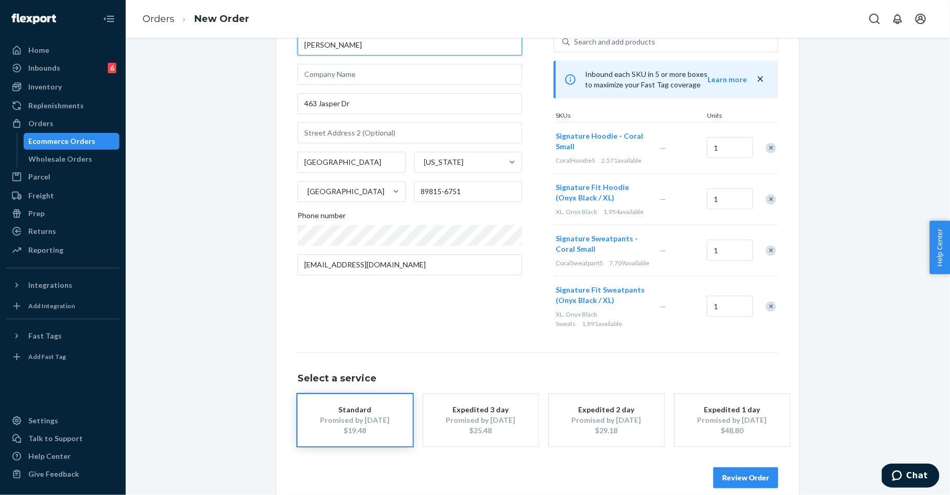
scroll to position [94, 0]
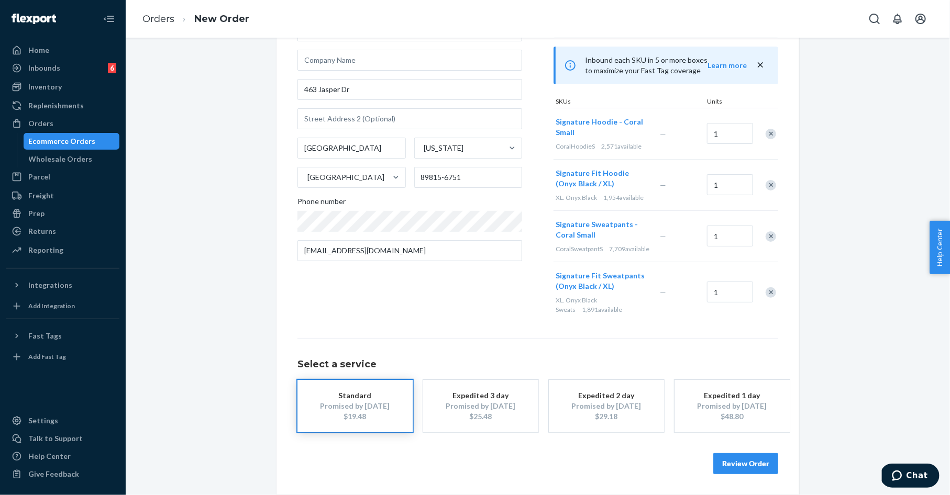
click at [727, 459] on button "Review Order" at bounding box center [745, 463] width 65 height 21
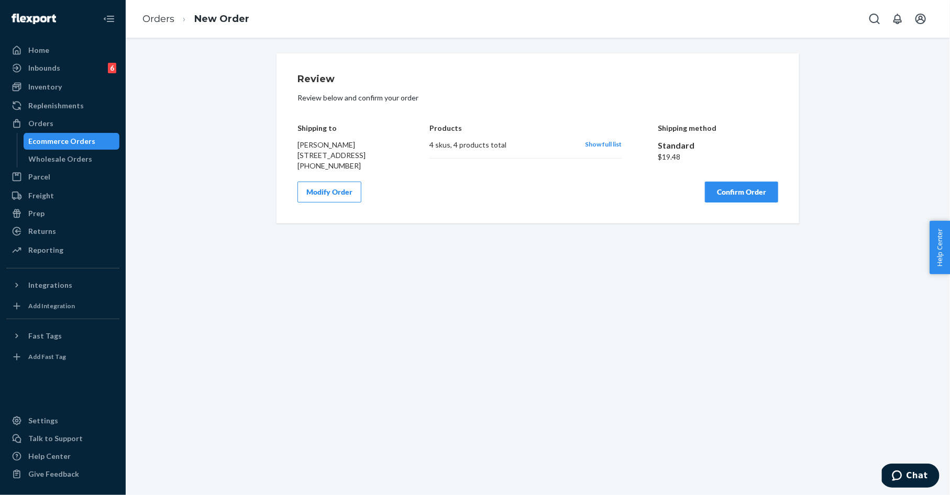
scroll to position [0, 0]
click at [301, 149] on span "[PERSON_NAME] [STREET_ADDRESS]" at bounding box center [331, 149] width 68 height 19
drag, startPoint x: 301, startPoint y: 149, endPoint x: 314, endPoint y: 172, distance: 27.2
click at [315, 171] on div "[PERSON_NAME] [STREET_ADDRESS] [PHONE_NUMBER]" at bounding box center [345, 155] width 96 height 31
copy span "[PERSON_NAME] [STREET_ADDRESS]"
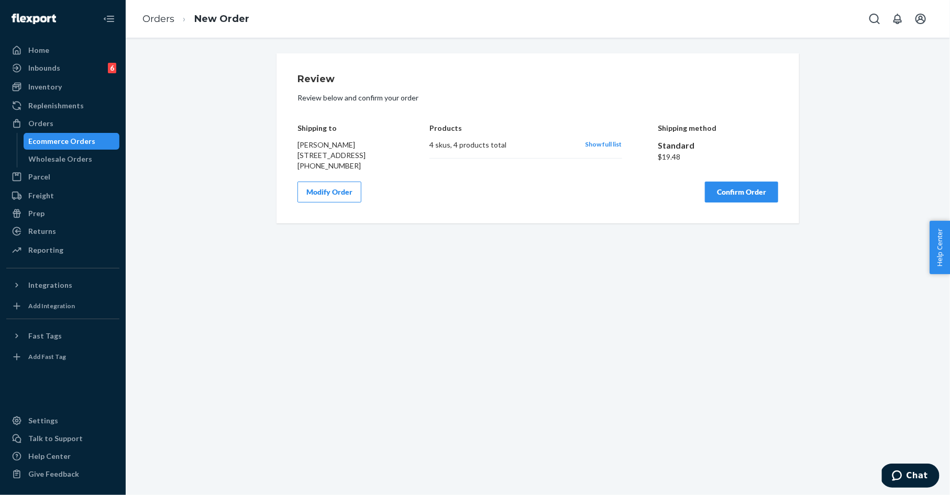
click at [609, 146] on span "Show full list" at bounding box center [603, 144] width 37 height 8
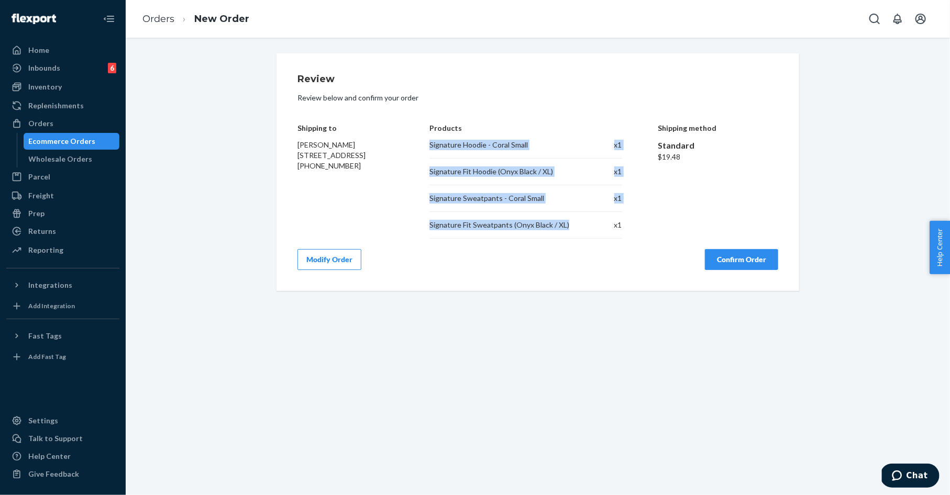
drag, startPoint x: 430, startPoint y: 145, endPoint x: 573, endPoint y: 231, distance: 167.2
click at [573, 231] on div "Signature Hoodie - Coral Small x 1 Signature Fit Hoodie (Onyx Black / XL) x 1 S…" at bounding box center [525, 189] width 192 height 99
copy div "Signature Hoodie - Coral Small x 1 Signature Fit Hoodie (Onyx Black / XL) x 1 S…"
click at [727, 261] on button "Confirm Order" at bounding box center [741, 259] width 73 height 21
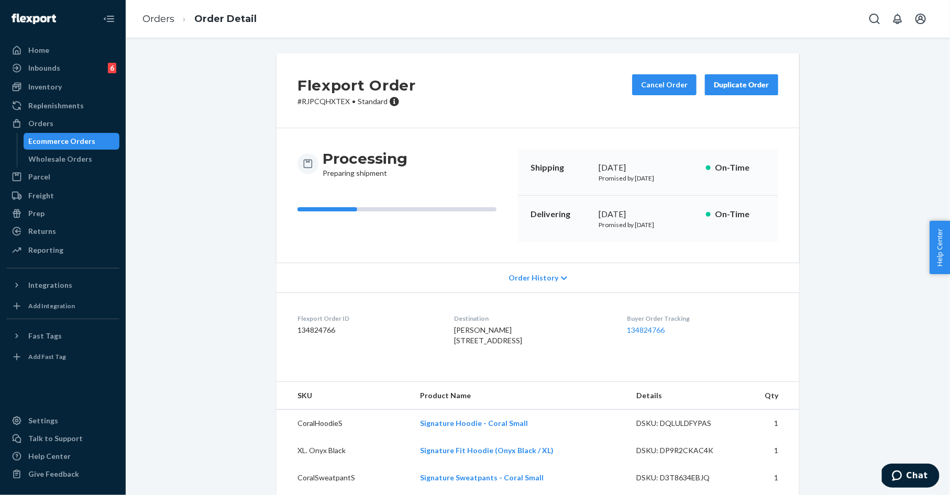
click at [333, 103] on p "# RJPCQHXTEX • Standard" at bounding box center [356, 101] width 118 height 10
copy p "RJPCQHXTEX"
click at [157, 18] on link "Orders" at bounding box center [158, 19] width 32 height 12
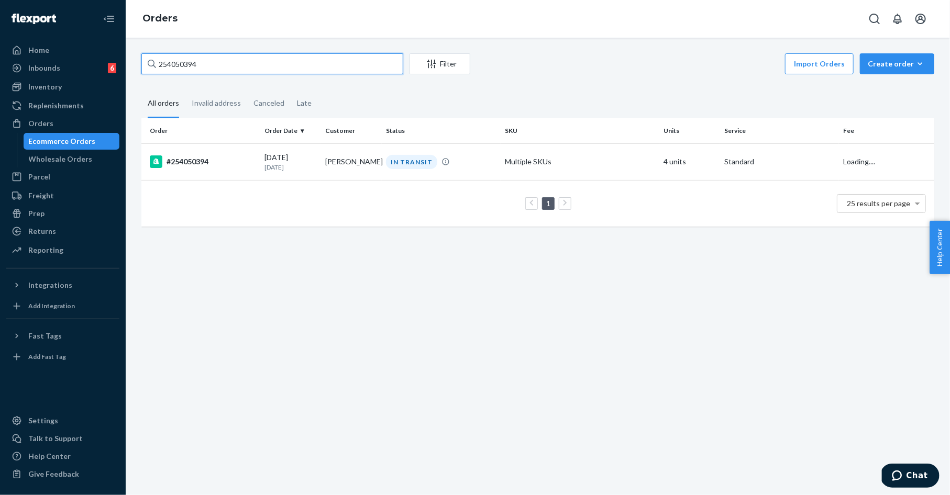
click at [195, 61] on input "254050394" at bounding box center [272, 63] width 262 height 21
paste input "B1MTQCR7XE"
type input "B1MTQCR7XE"
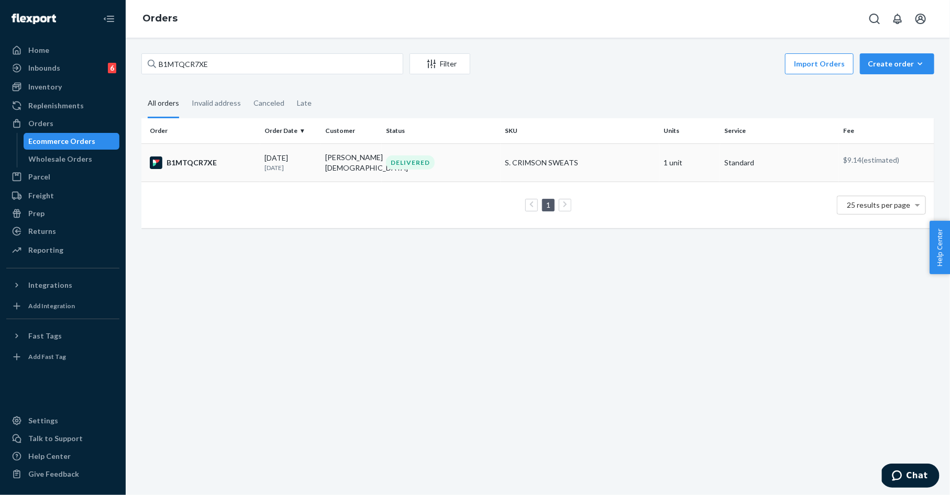
click at [285, 165] on p "[DATE]" at bounding box center [290, 167] width 52 height 9
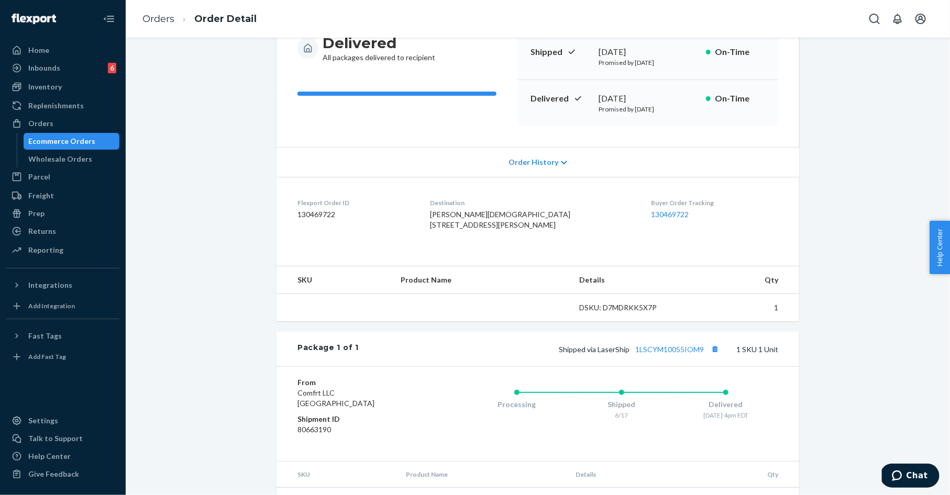
scroll to position [140, 0]
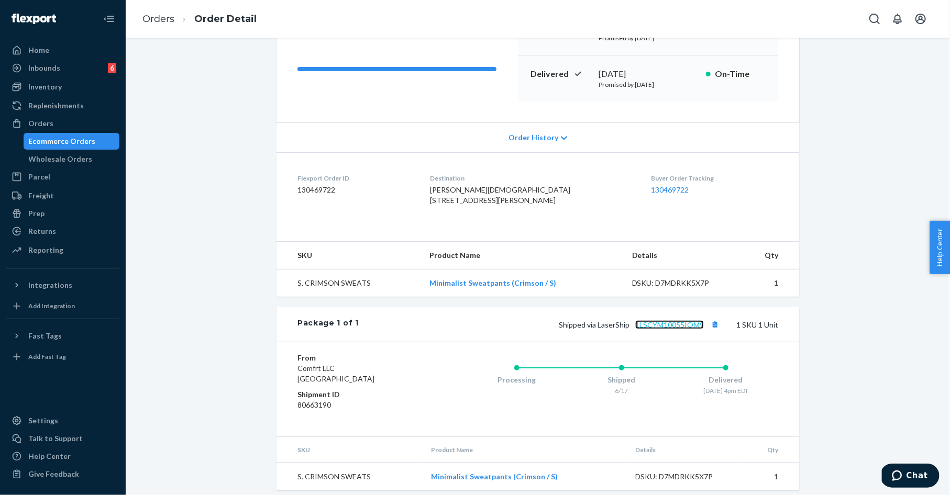
click at [673, 329] on link "1LSCYM10055IOM9" at bounding box center [669, 324] width 69 height 9
